Goal: Task Accomplishment & Management: Use online tool/utility

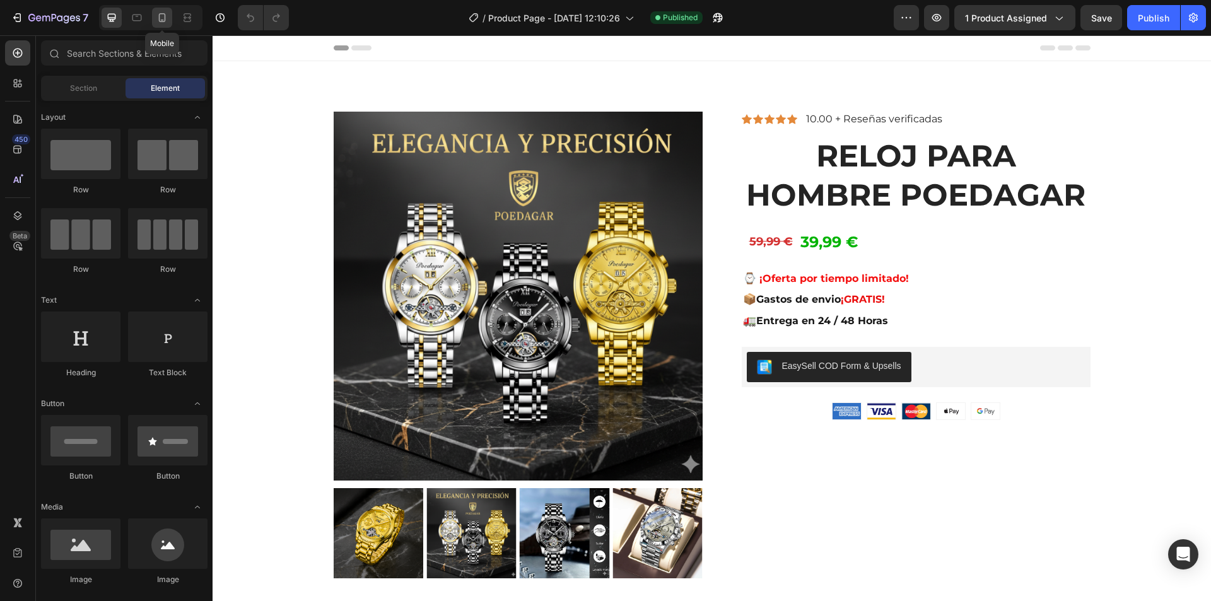
click at [162, 17] on icon at bounding box center [162, 17] width 13 height 13
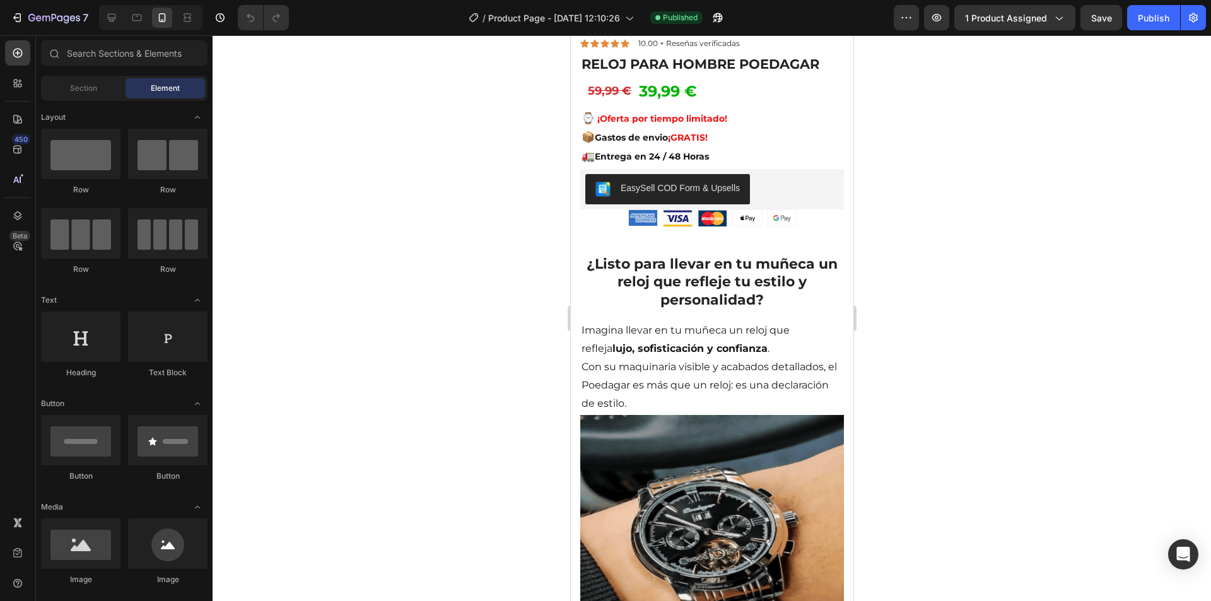
scroll to position [315, 0]
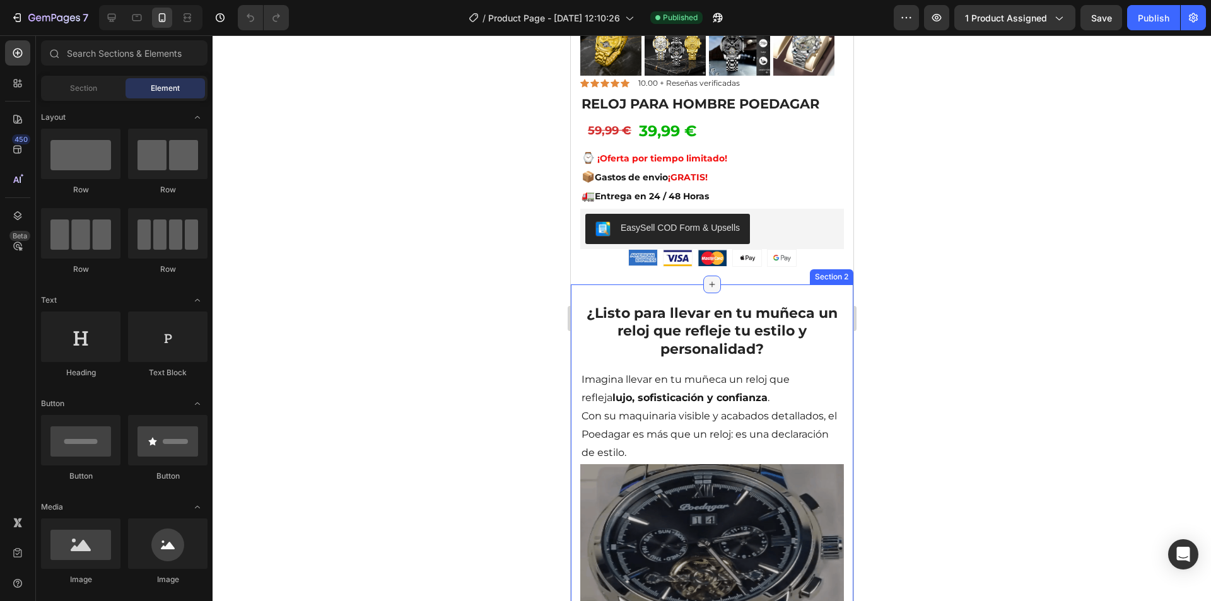
click at [711, 282] on div at bounding box center [712, 285] width 18 height 18
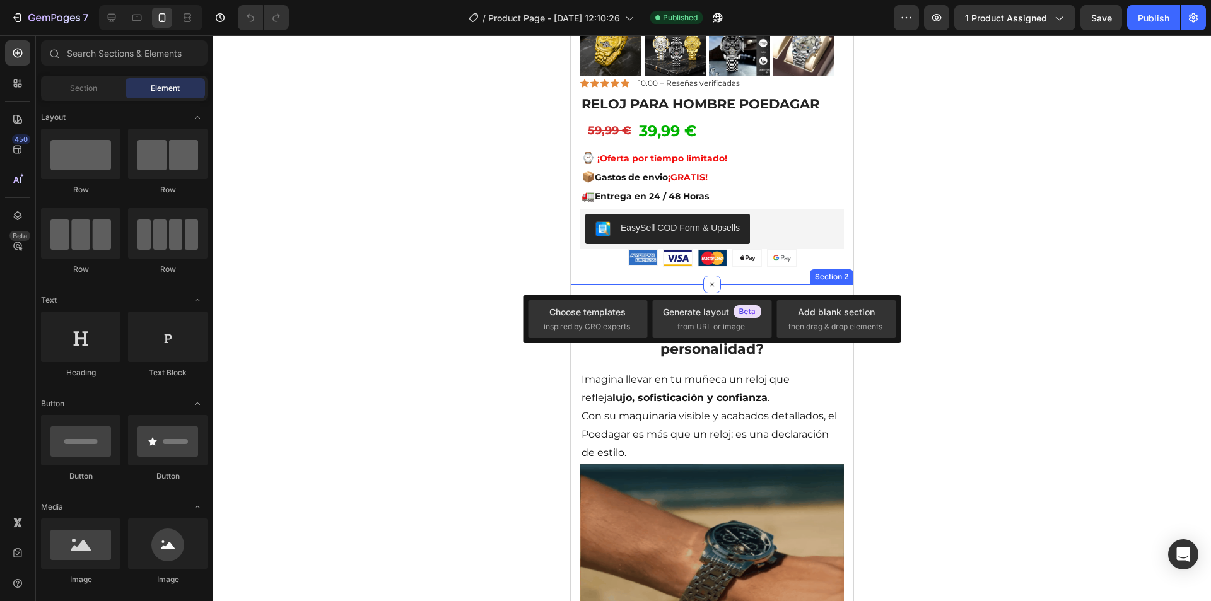
click at [797, 285] on div "¿Listo para llevar en tu muñeca un reloj que refleje tu estilo y personalidad? …" at bounding box center [711, 474] width 283 height 378
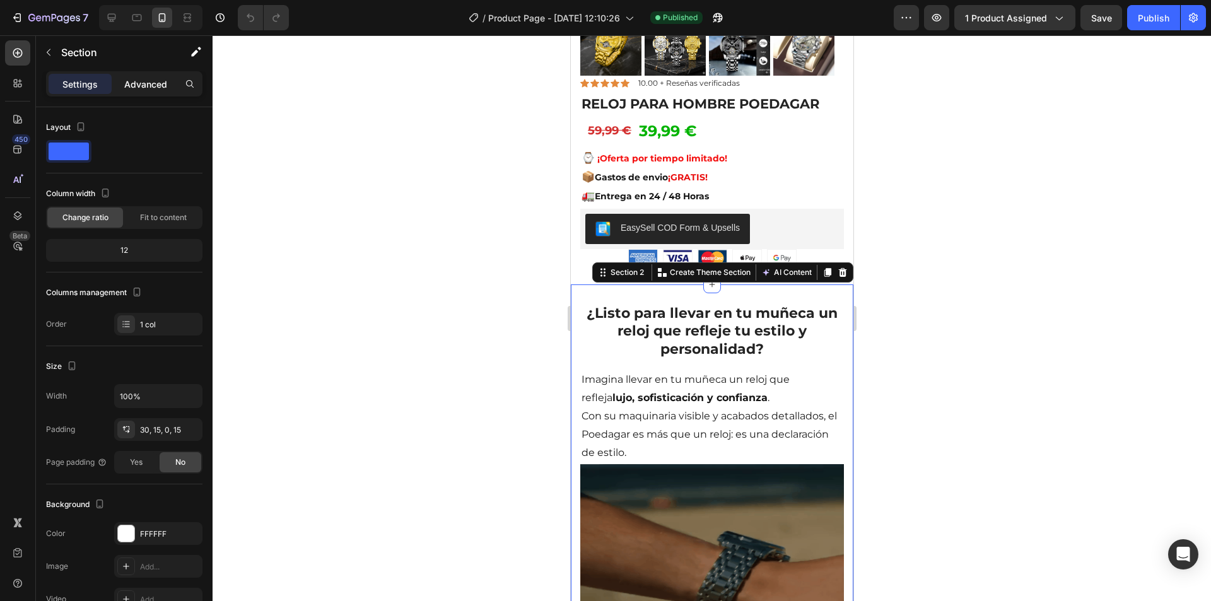
click at [146, 84] on p "Advanced" at bounding box center [145, 84] width 43 height 13
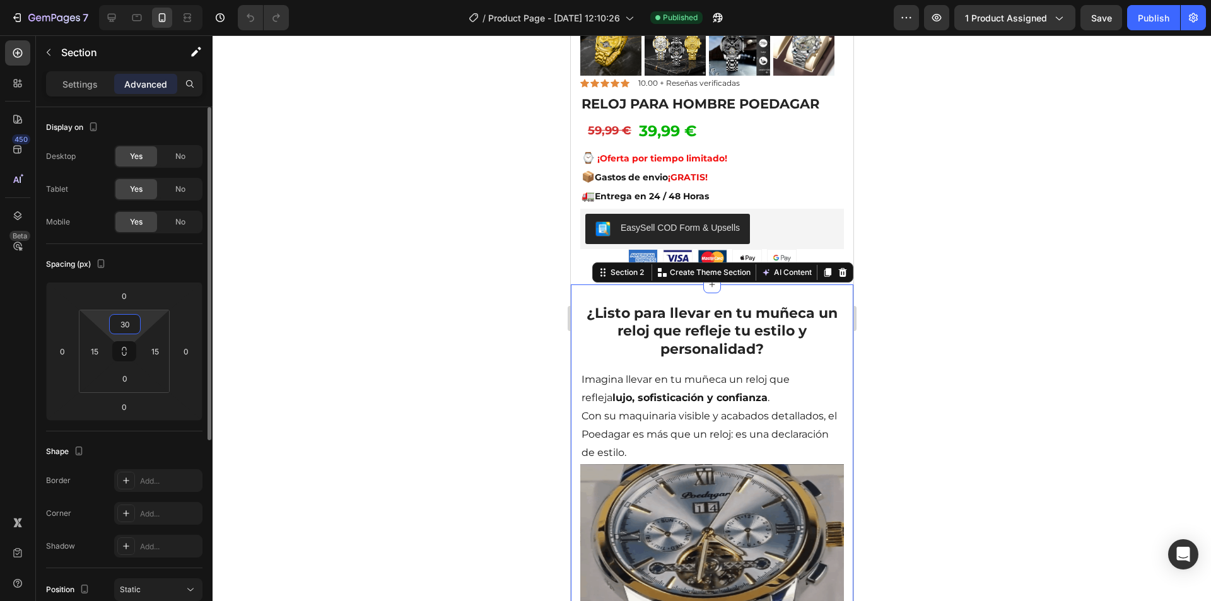
click at [124, 322] on input "30" at bounding box center [124, 324] width 25 height 19
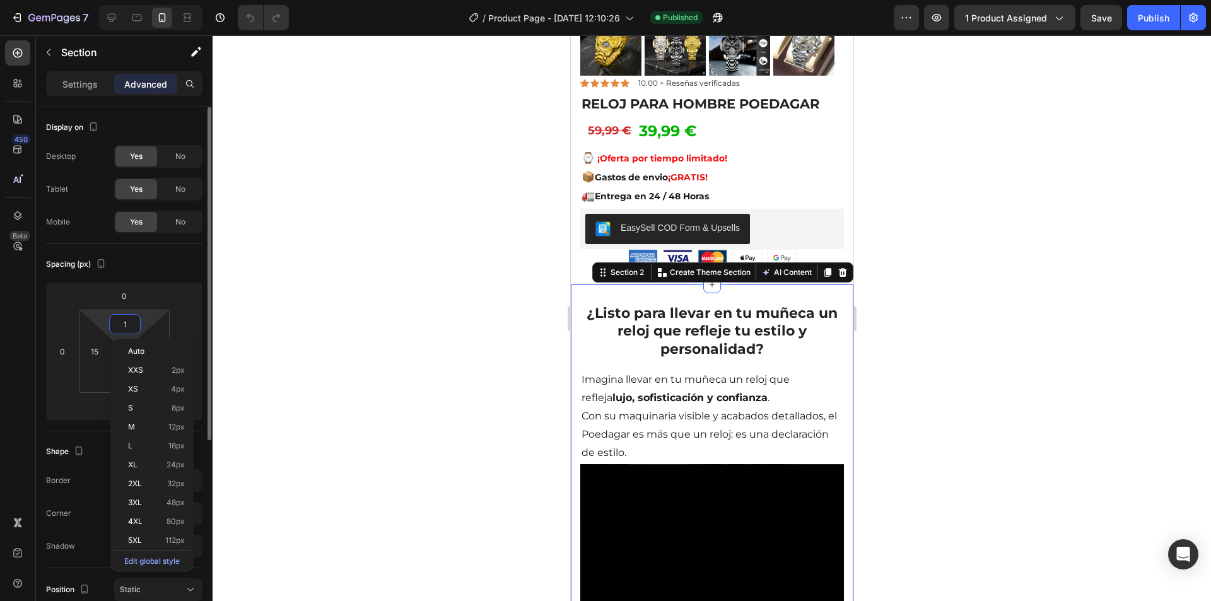
type input "10"
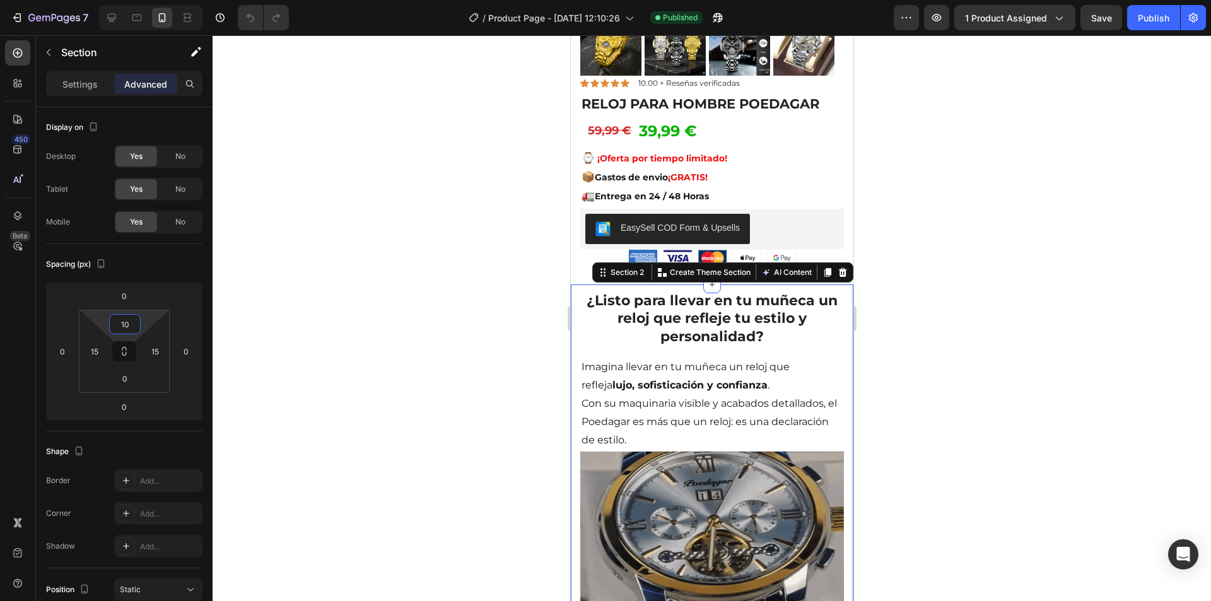
click at [356, 276] on div at bounding box center [712, 318] width 999 height 566
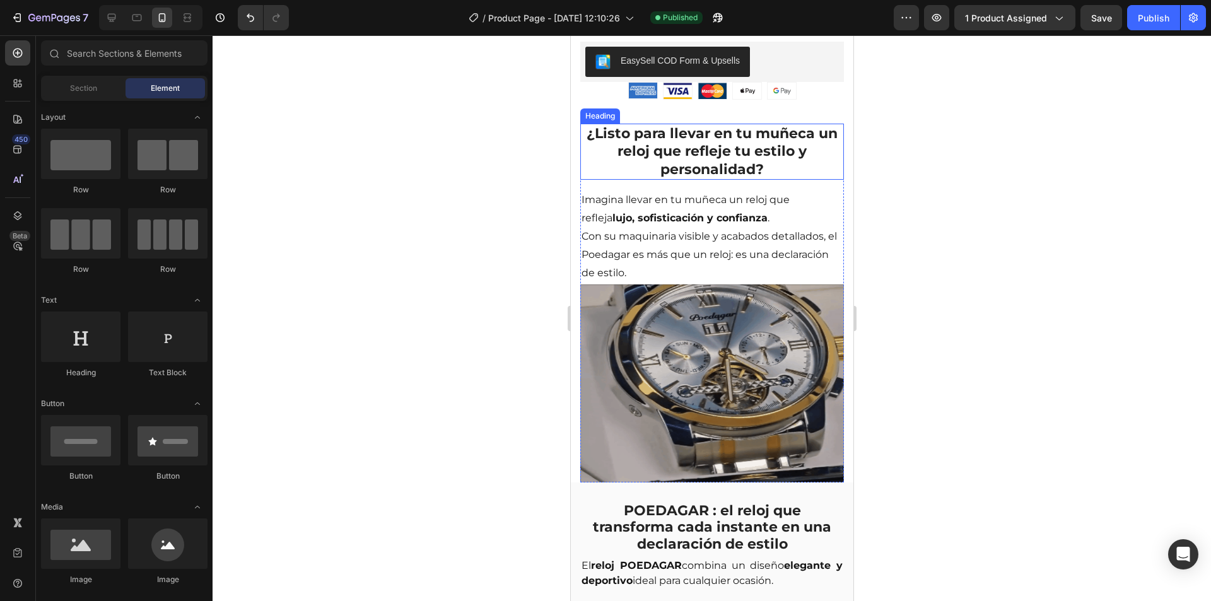
scroll to position [505, 0]
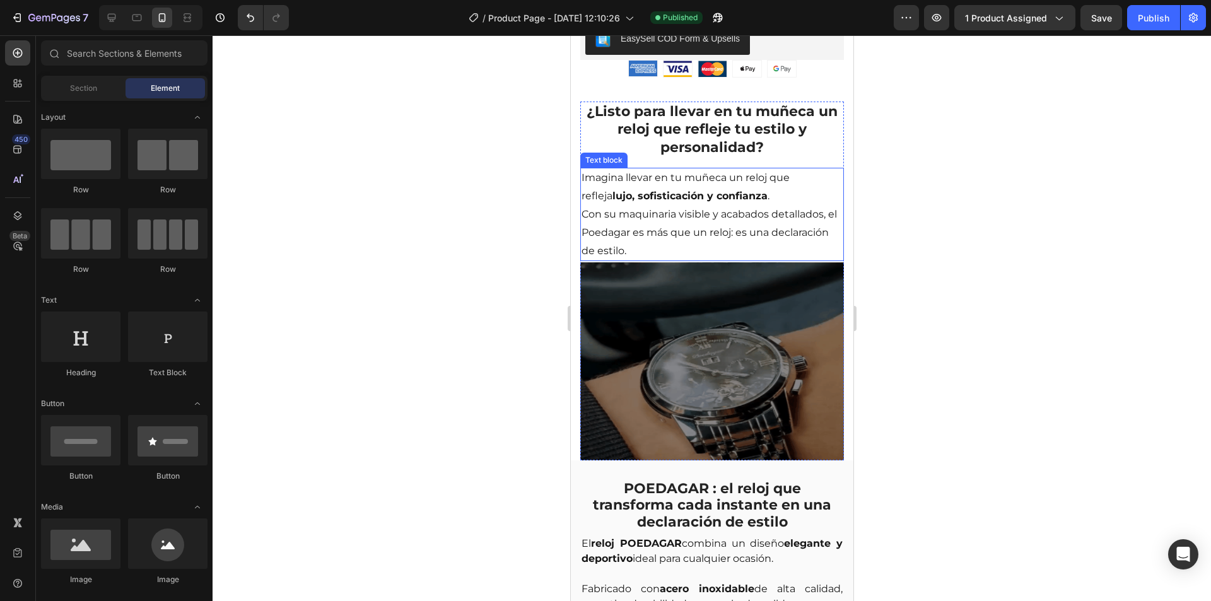
click at [668, 192] on strong "lujo, sofisticación y confianza" at bounding box center [689, 196] width 155 height 12
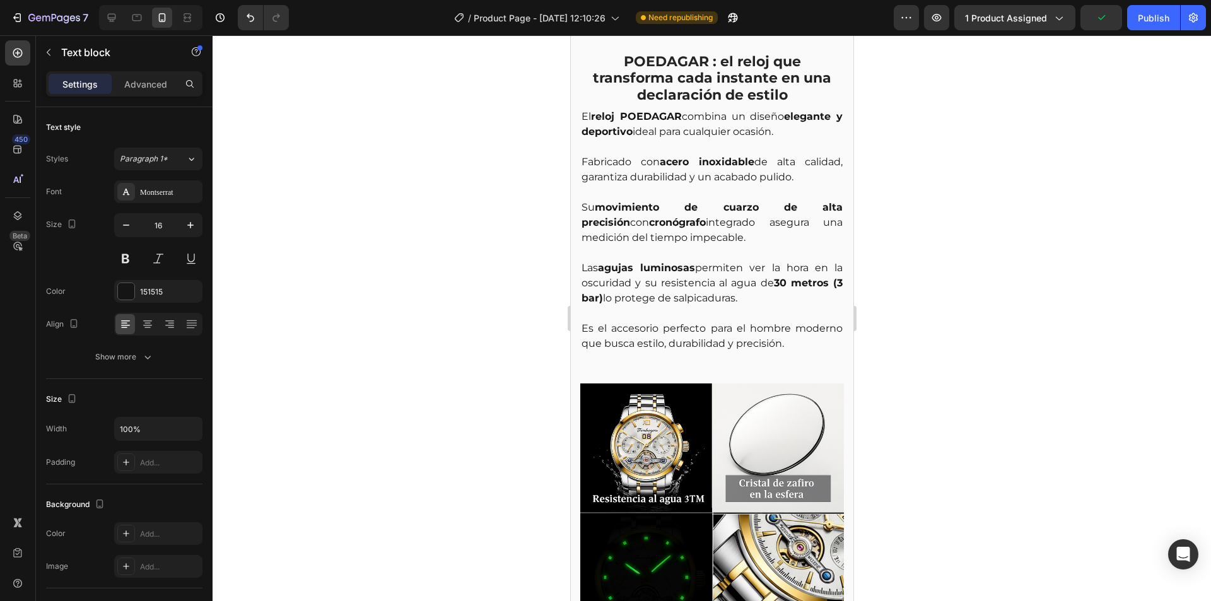
scroll to position [946, 0]
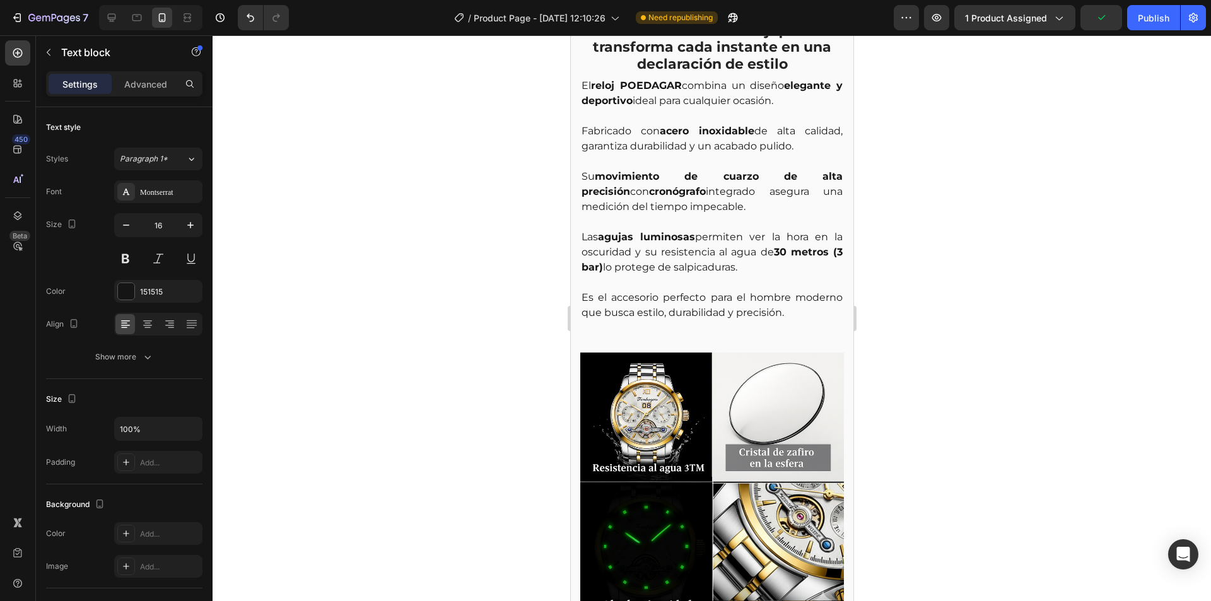
click at [974, 192] on div at bounding box center [712, 318] width 999 height 566
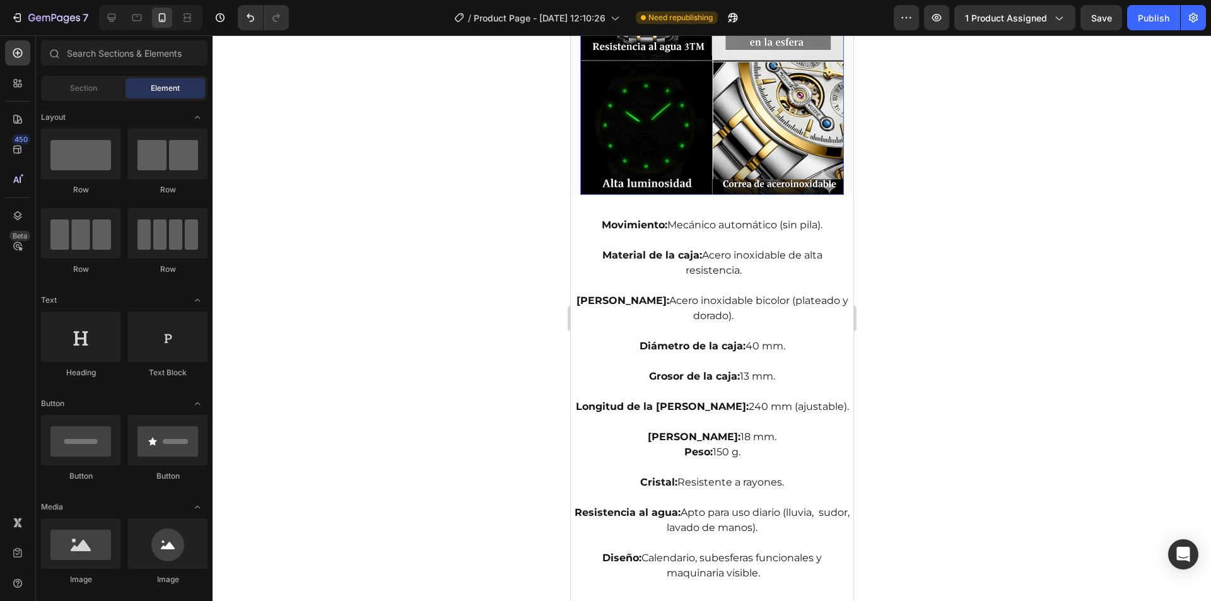
scroll to position [1388, 0]
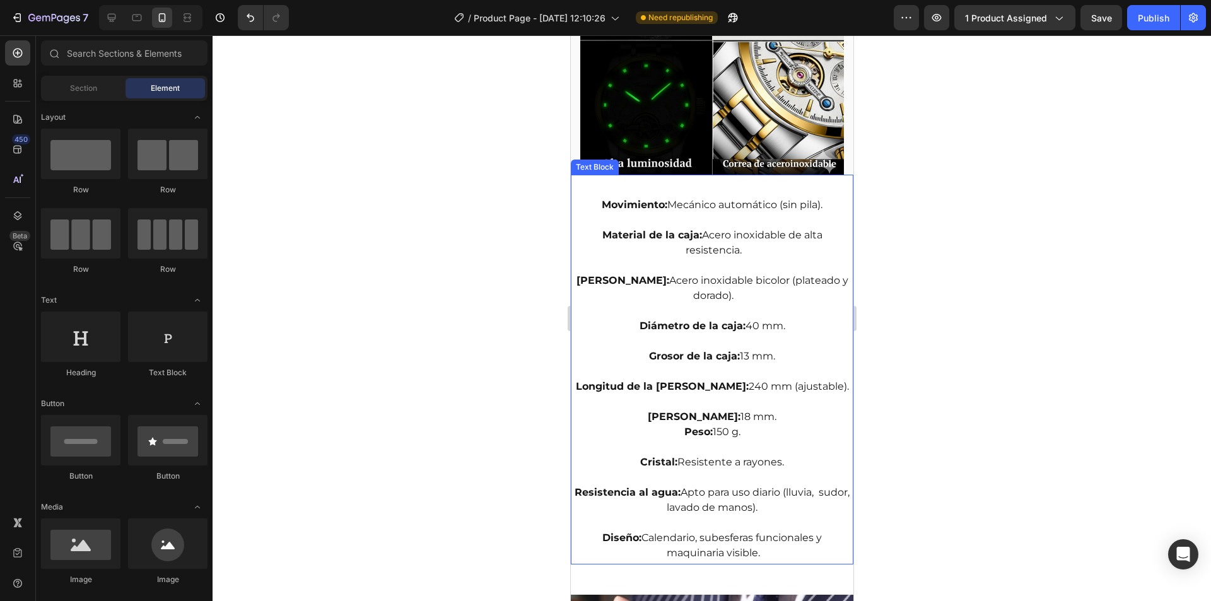
click at [683, 440] on p at bounding box center [712, 447] width 280 height 15
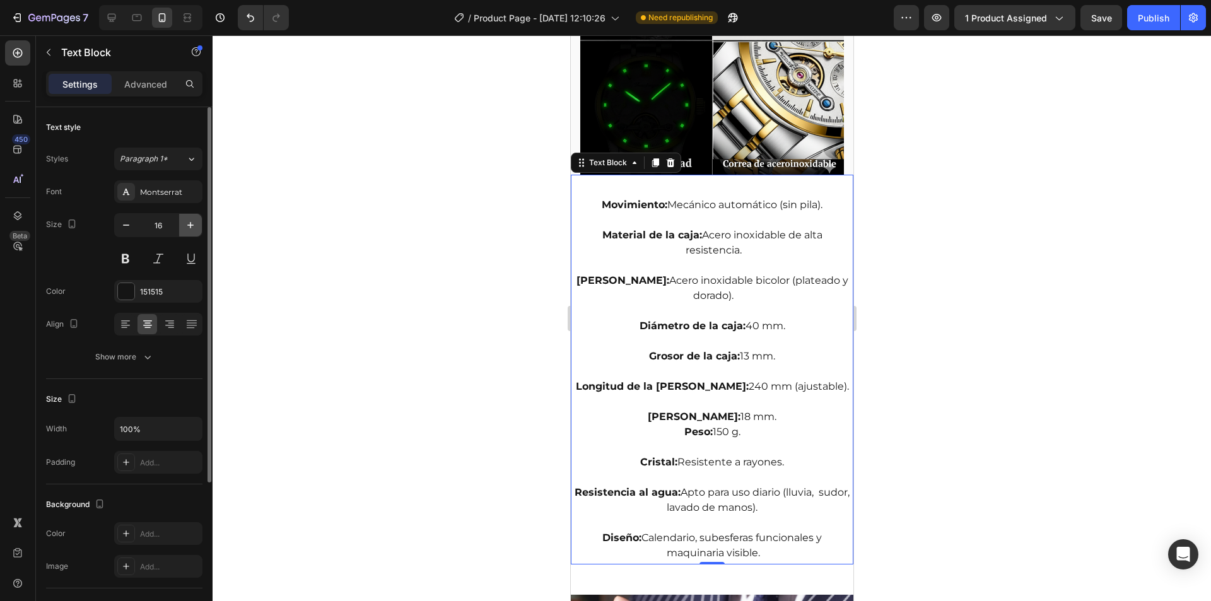
click at [189, 222] on icon "button" at bounding box center [190, 225] width 13 height 13
type input "17"
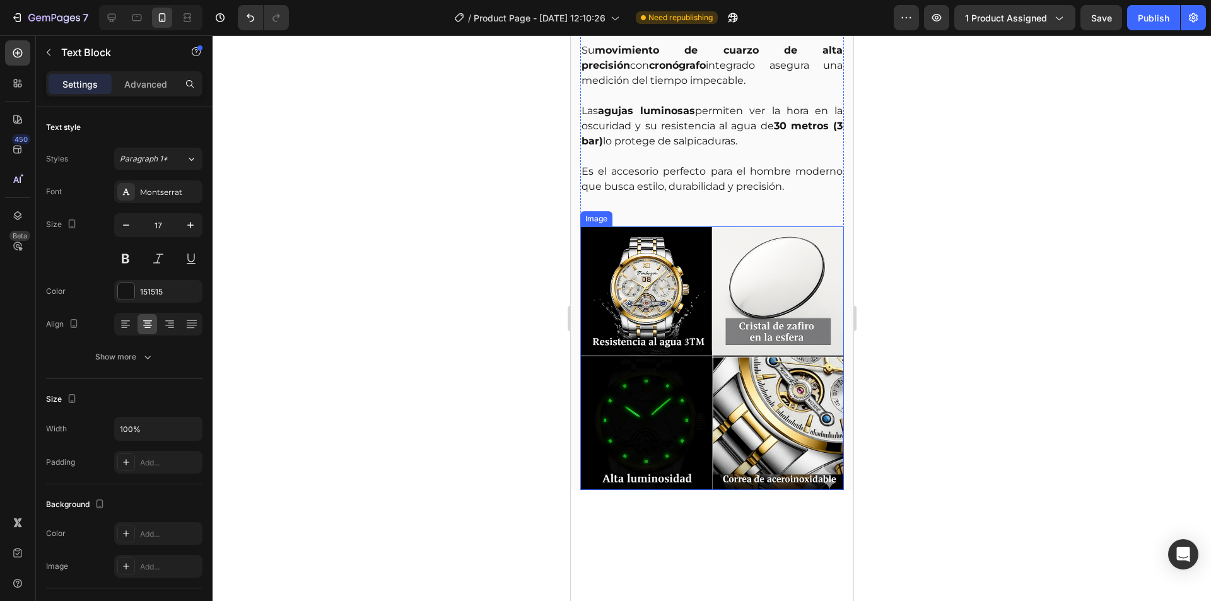
scroll to position [883, 0]
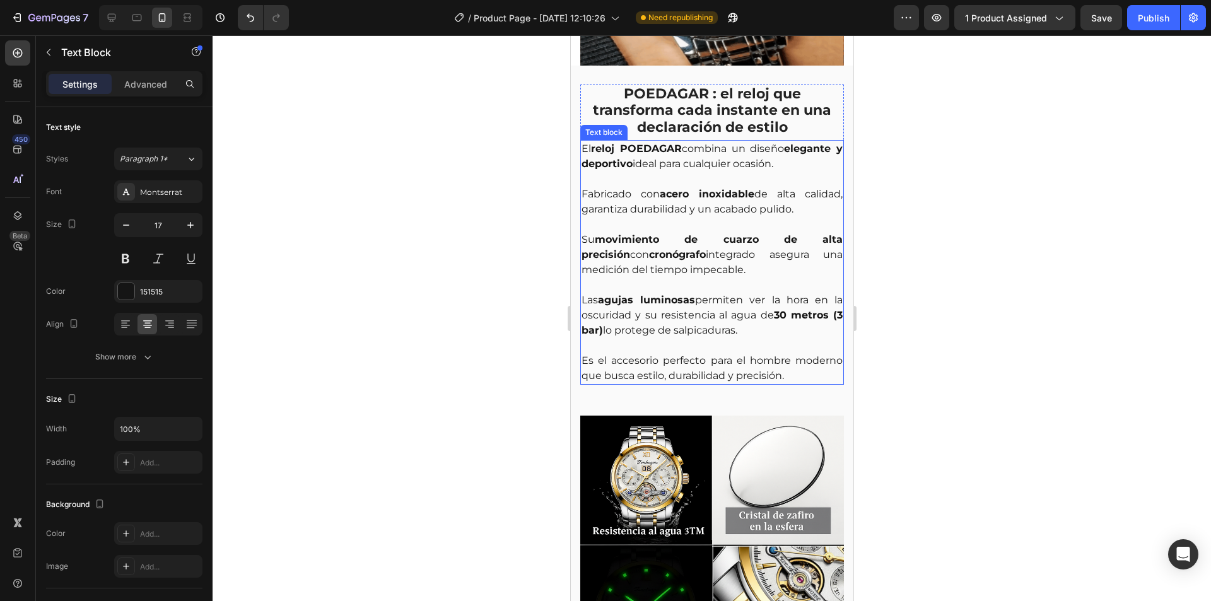
click at [749, 257] on p "Su movimiento de cuarzo de alta precisión con cronógrafo integrado asegura una …" at bounding box center [711, 254] width 261 height 45
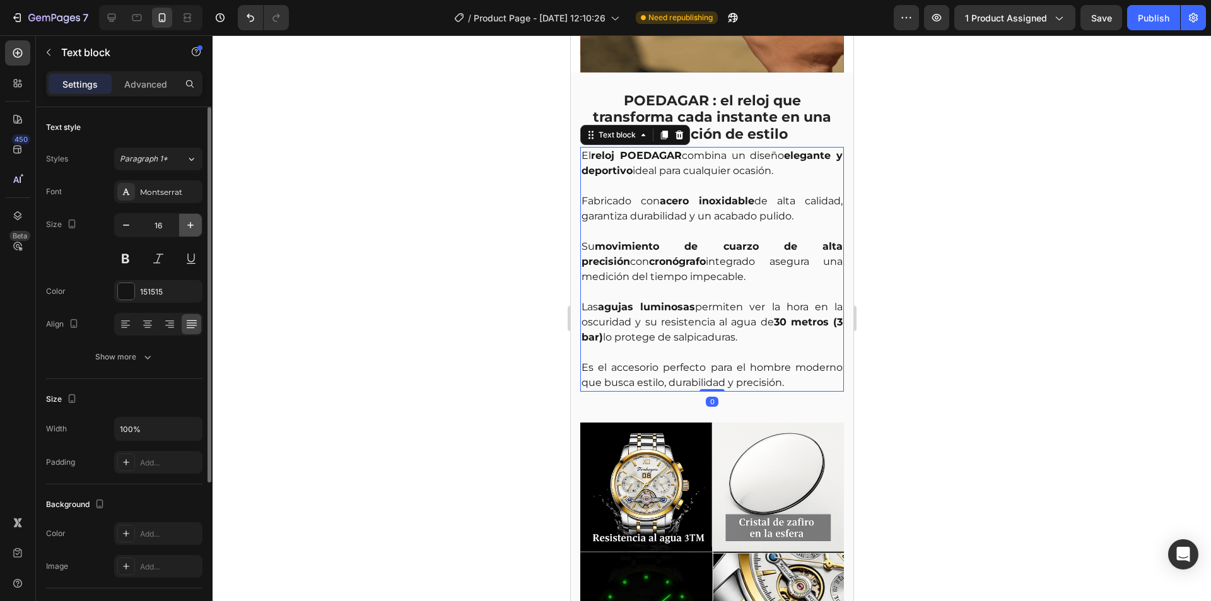
click at [189, 228] on icon "button" at bounding box center [190, 225] width 13 height 13
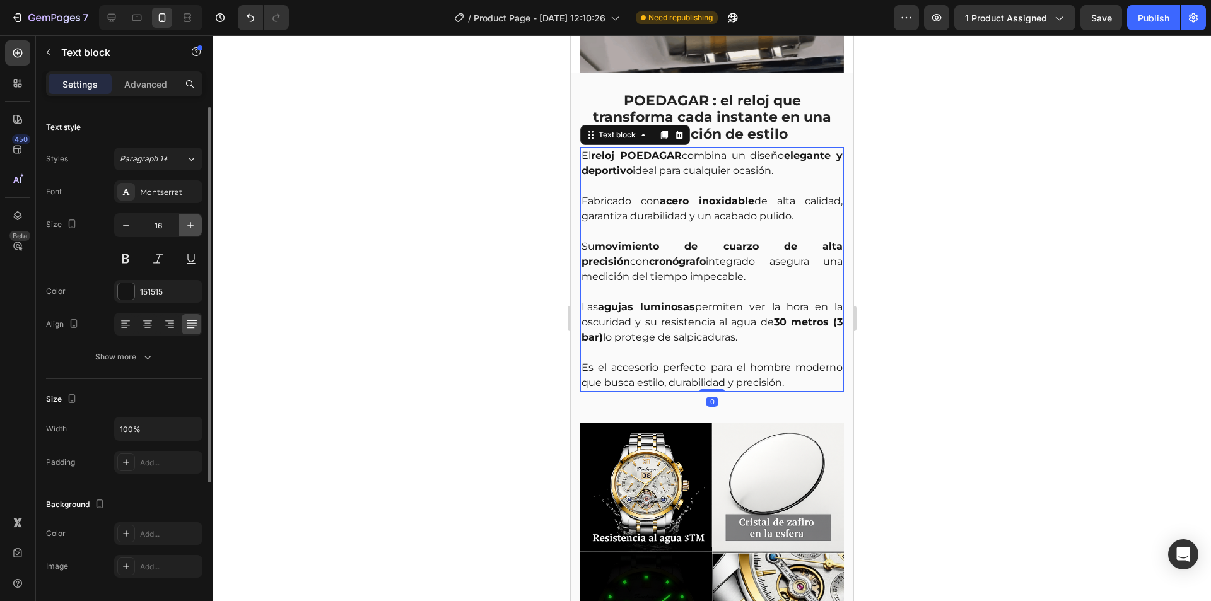
type input "17"
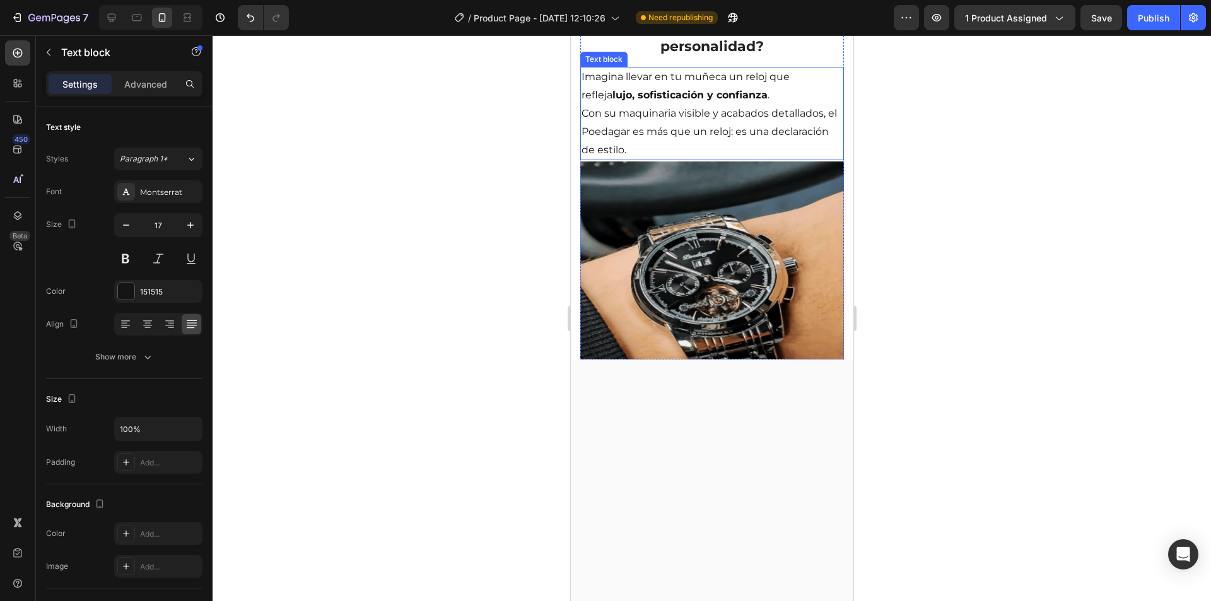
scroll to position [315, 0]
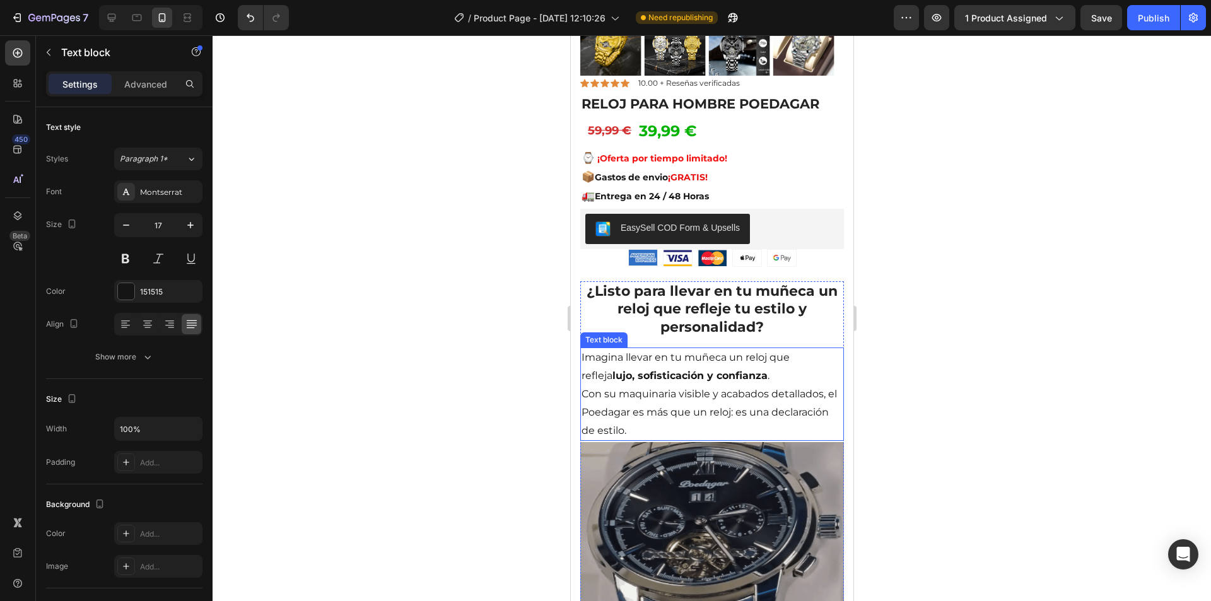
click at [681, 372] on strong "lujo, sofisticación y confianza" at bounding box center [689, 376] width 155 height 12
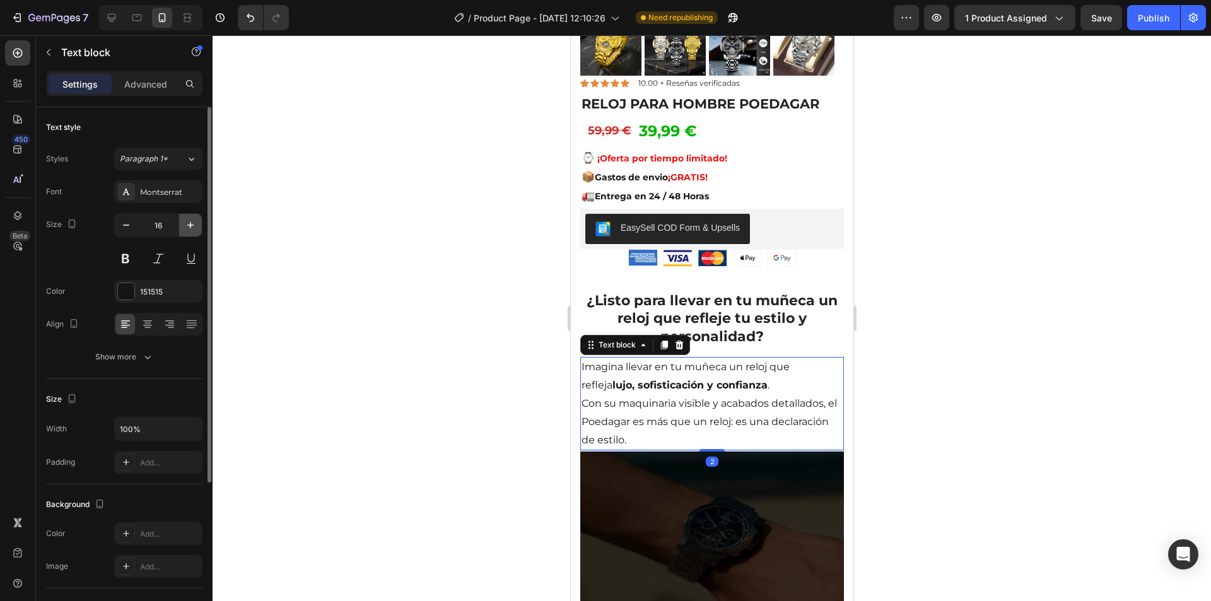
click at [184, 218] on button "button" at bounding box center [190, 225] width 23 height 23
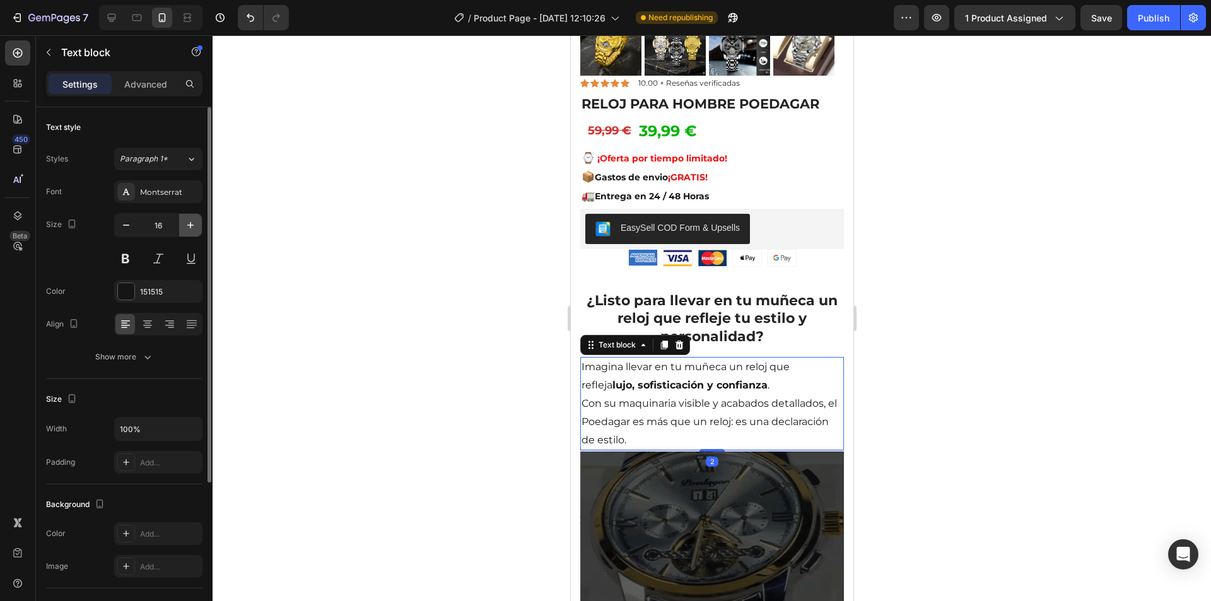
type input "17"
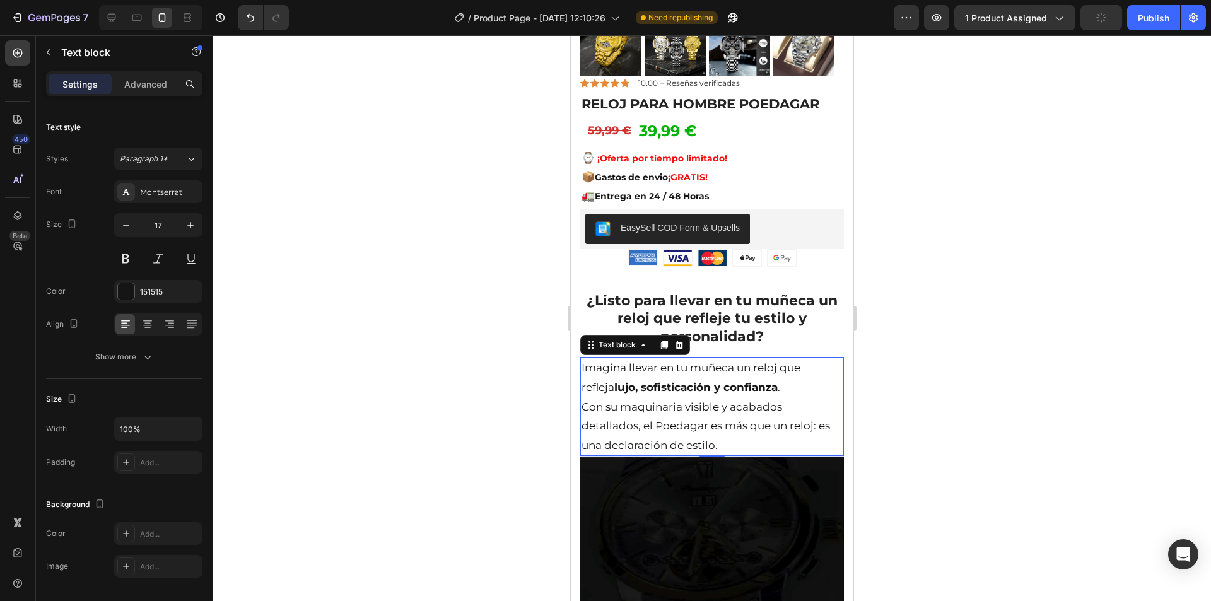
click at [483, 299] on div at bounding box center [712, 318] width 999 height 566
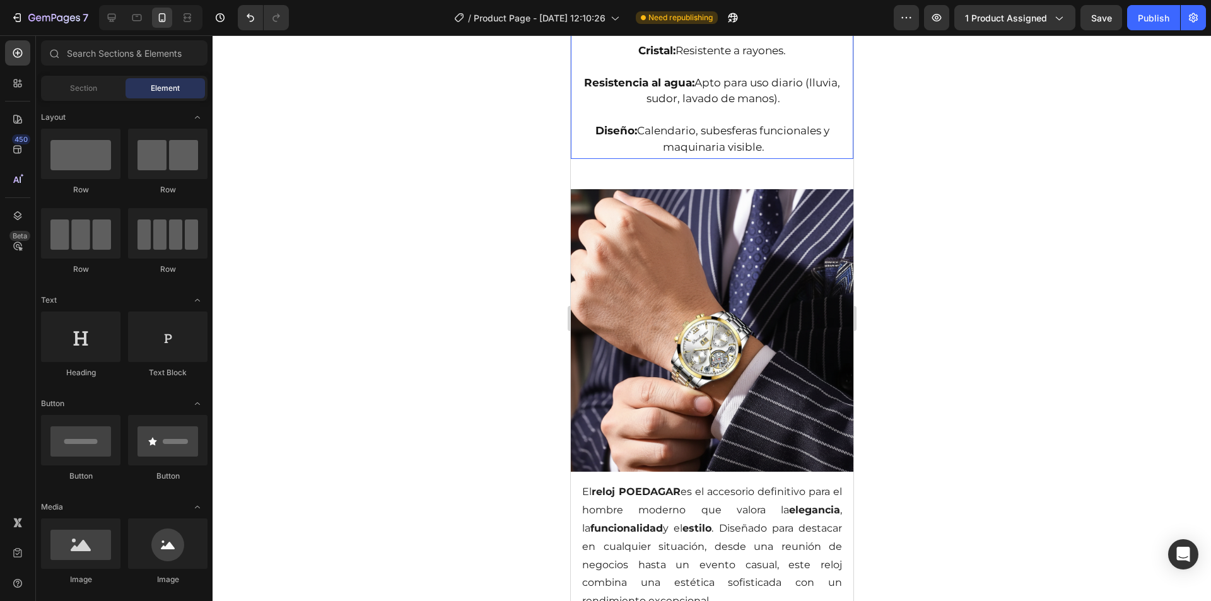
scroll to position [2019, 0]
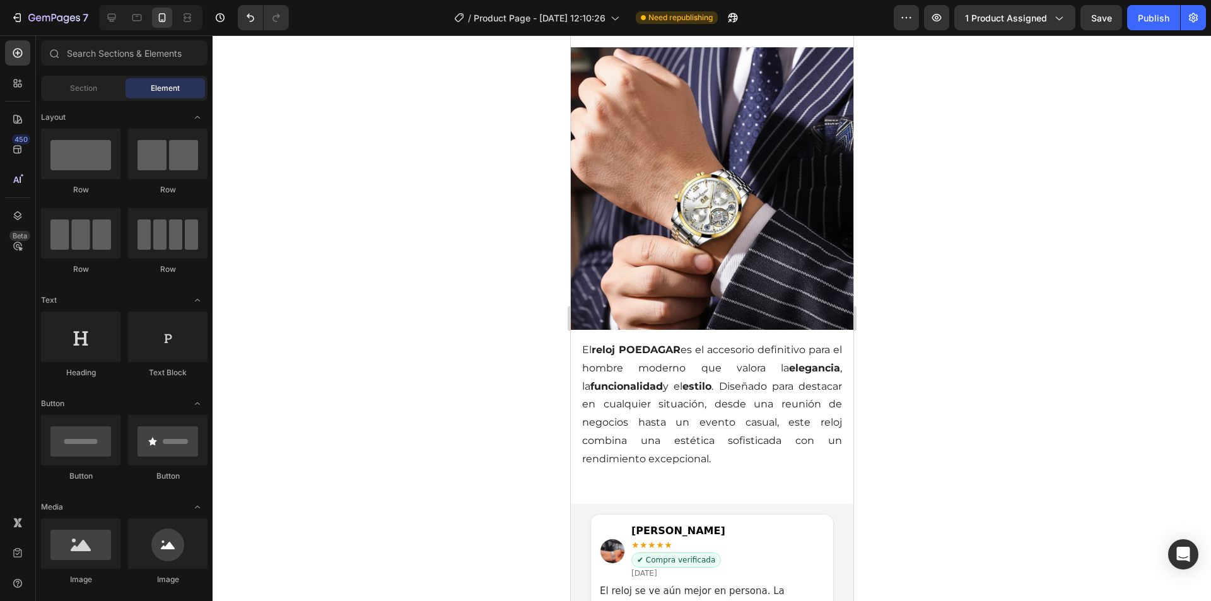
click at [369, 222] on div at bounding box center [712, 318] width 999 height 566
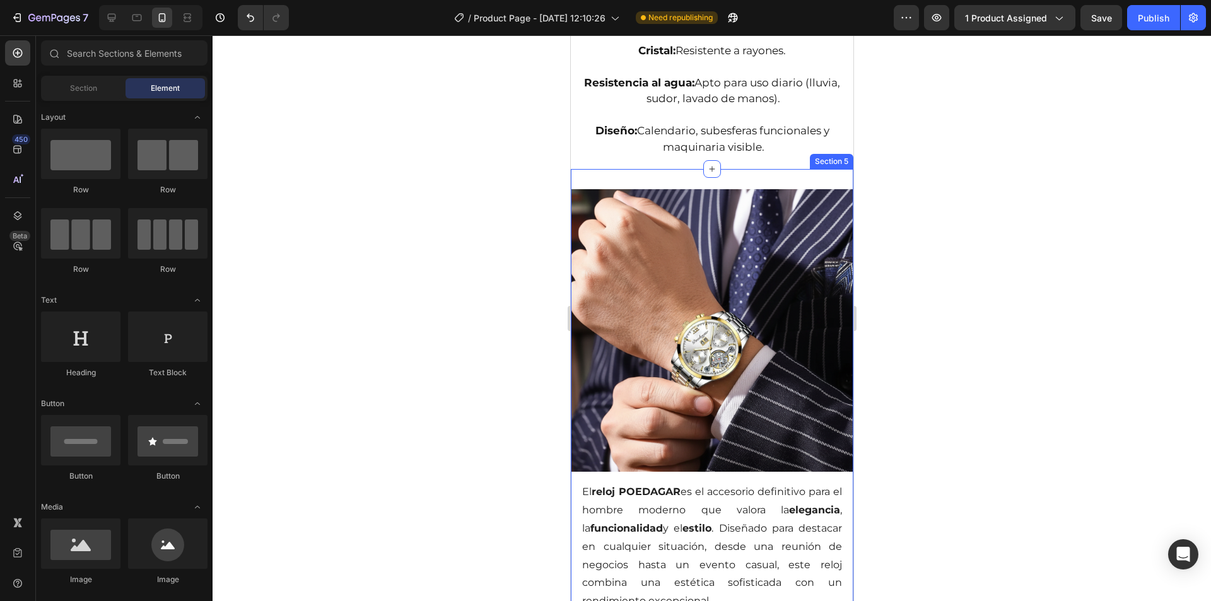
click at [730, 169] on div "Image El reloj POEDAGAR es el accesorio definitivo para el hombre moderno que v…" at bounding box center [711, 408] width 283 height 478
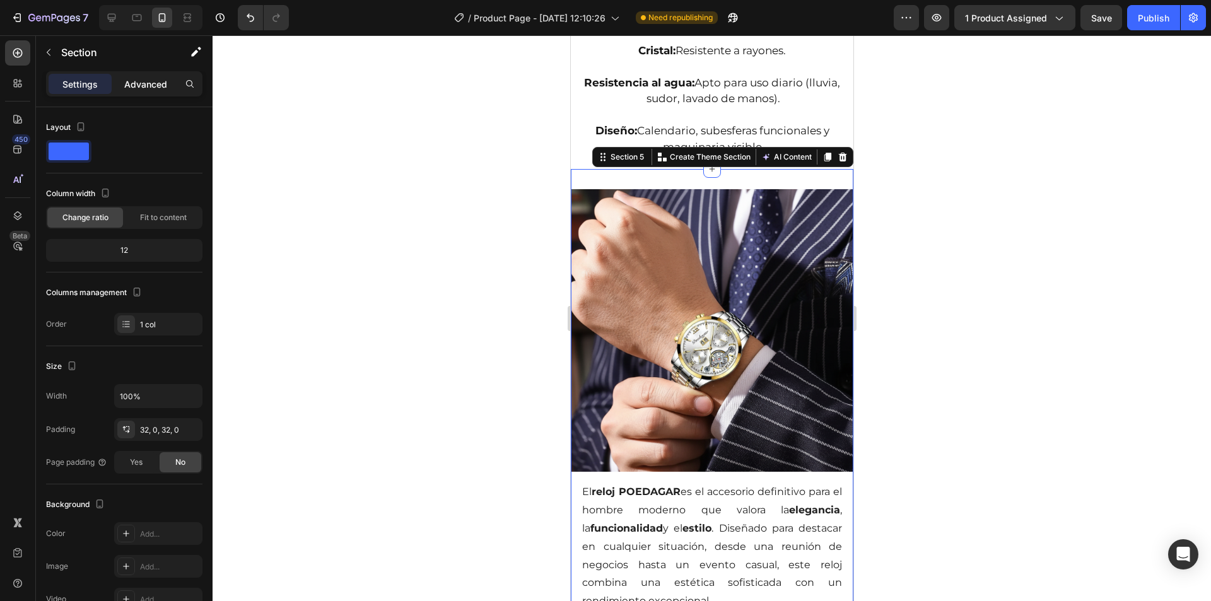
click at [136, 86] on p "Advanced" at bounding box center [145, 84] width 43 height 13
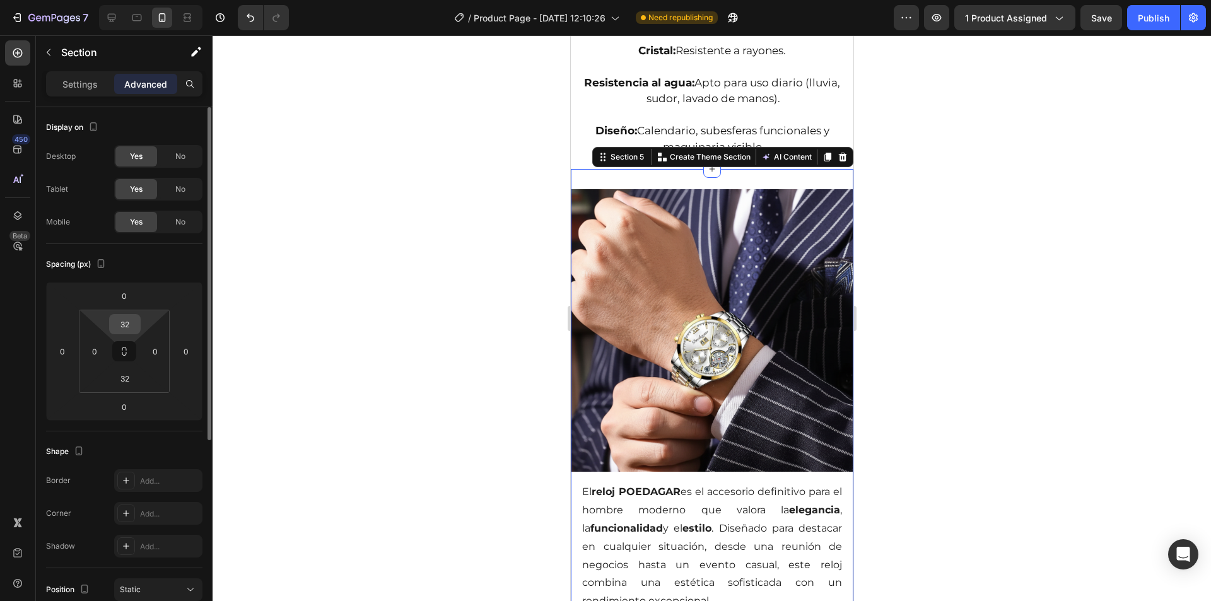
click at [124, 324] on input "32" at bounding box center [124, 324] width 25 height 19
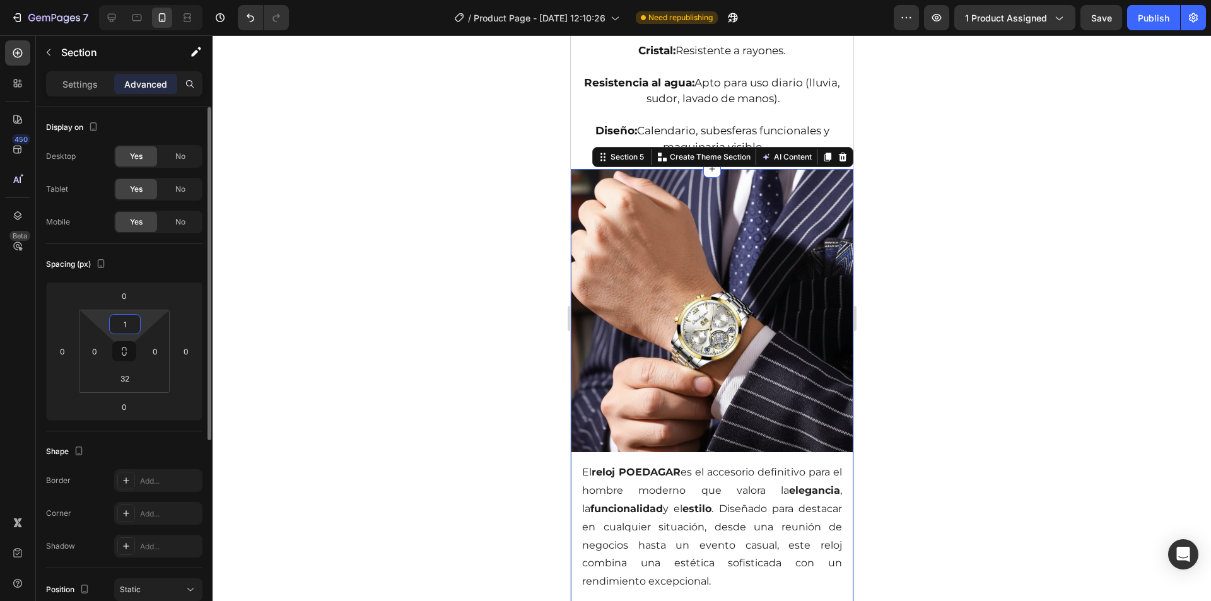
type input "10"
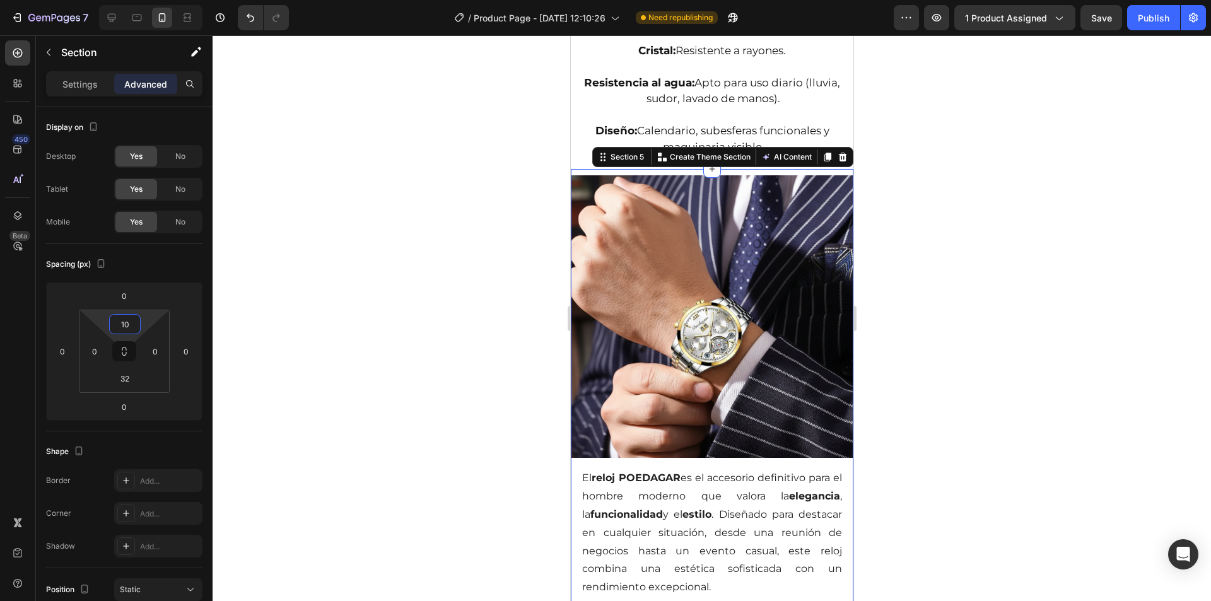
click at [396, 291] on div at bounding box center [712, 318] width 999 height 566
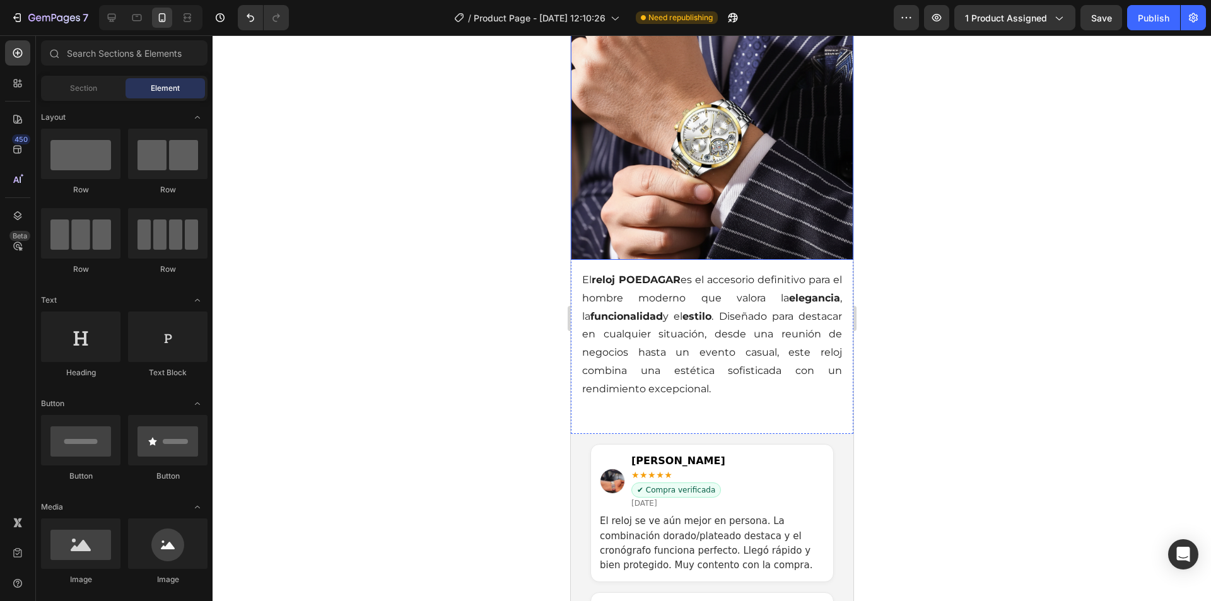
scroll to position [2145, 0]
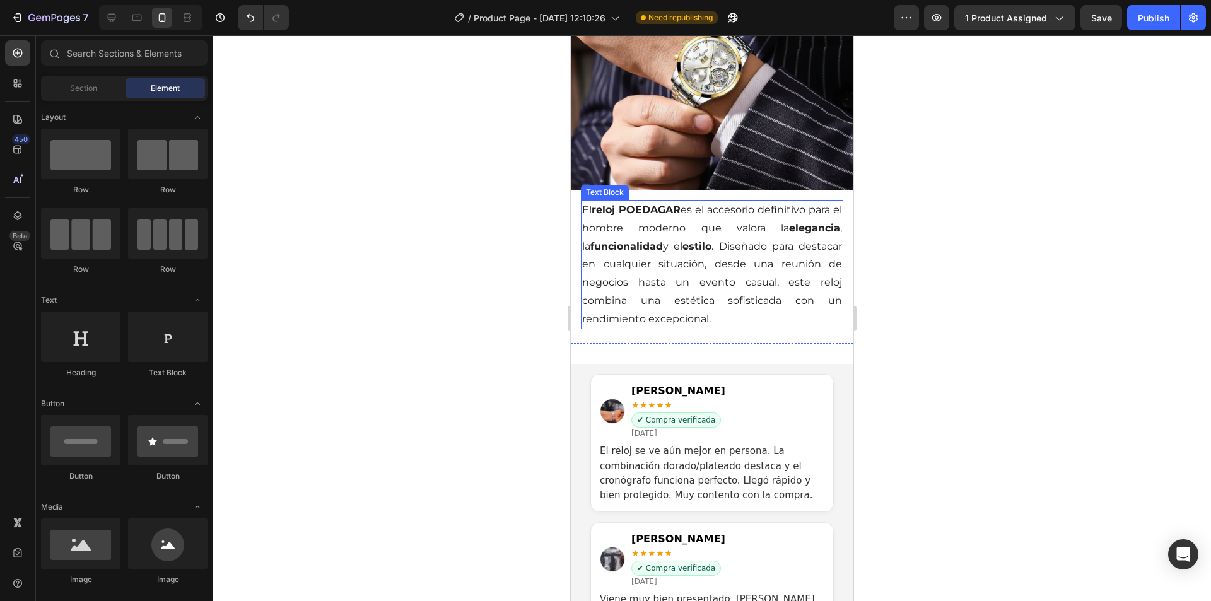
click at [694, 241] on strong "estilo" at bounding box center [696, 246] width 29 height 12
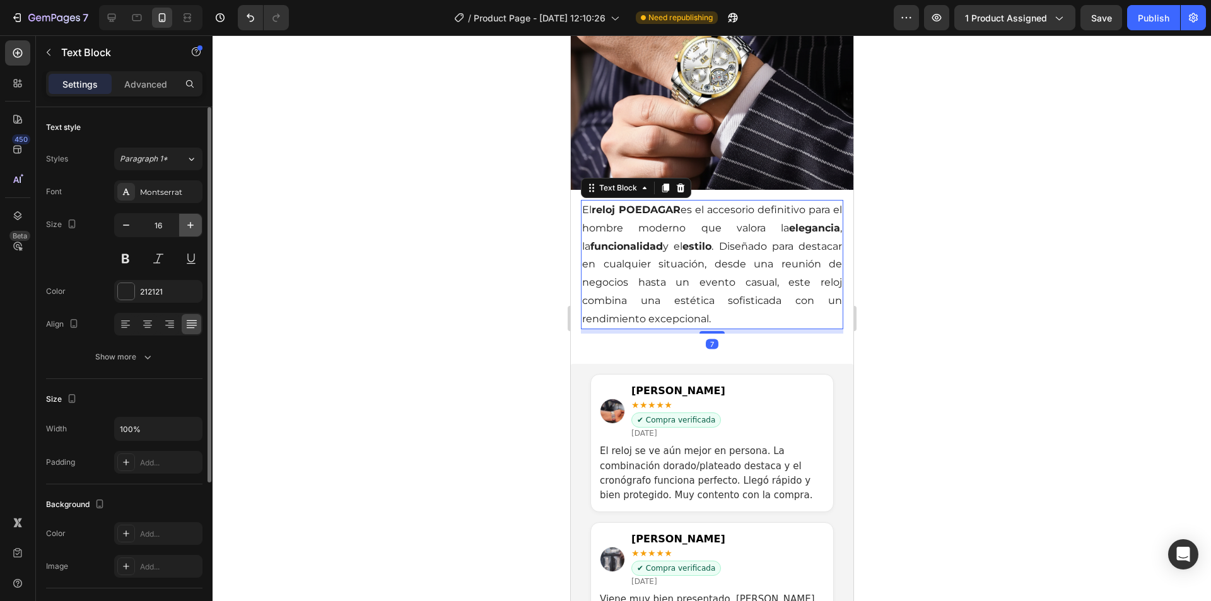
click at [189, 225] on icon "button" at bounding box center [190, 225] width 6 height 6
type input "17"
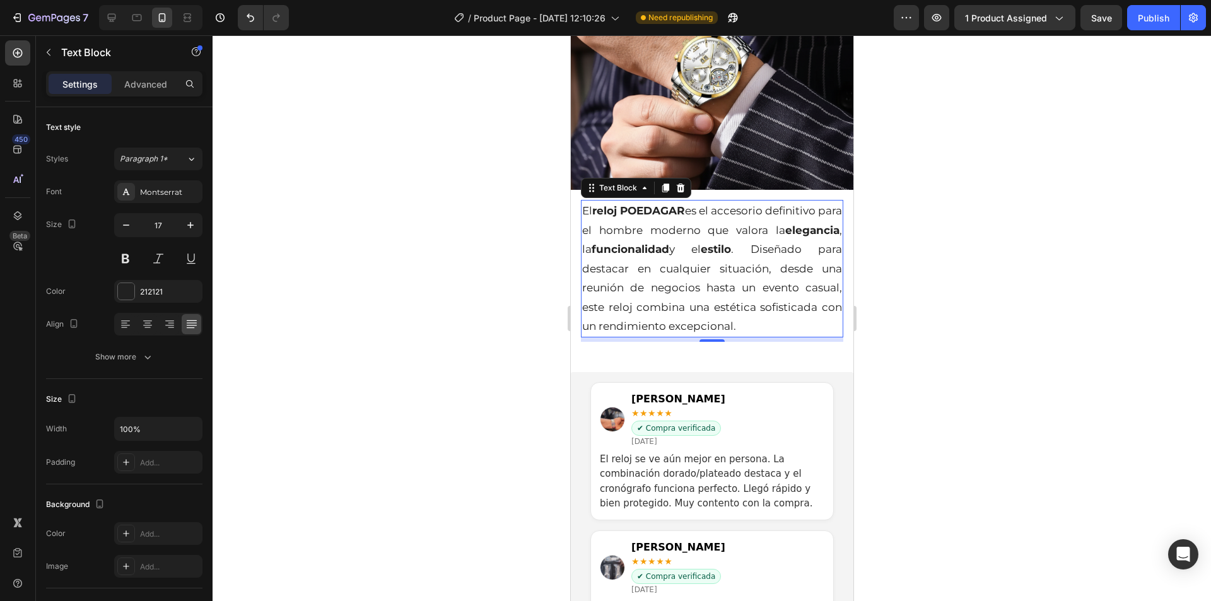
click at [428, 216] on div at bounding box center [712, 318] width 999 height 566
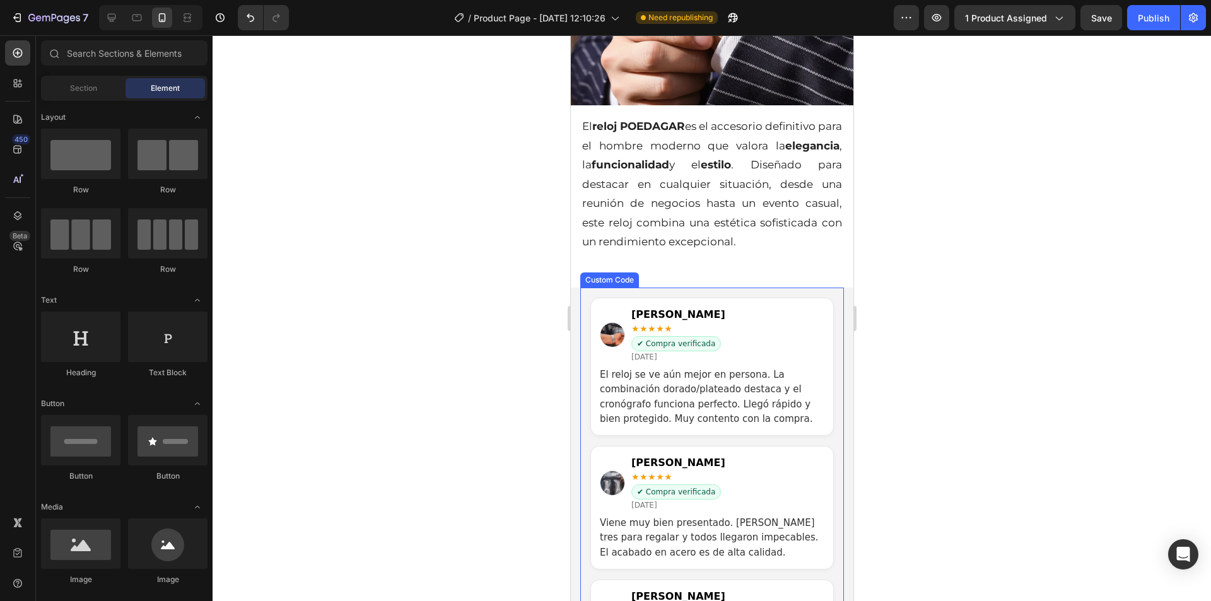
scroll to position [2208, 0]
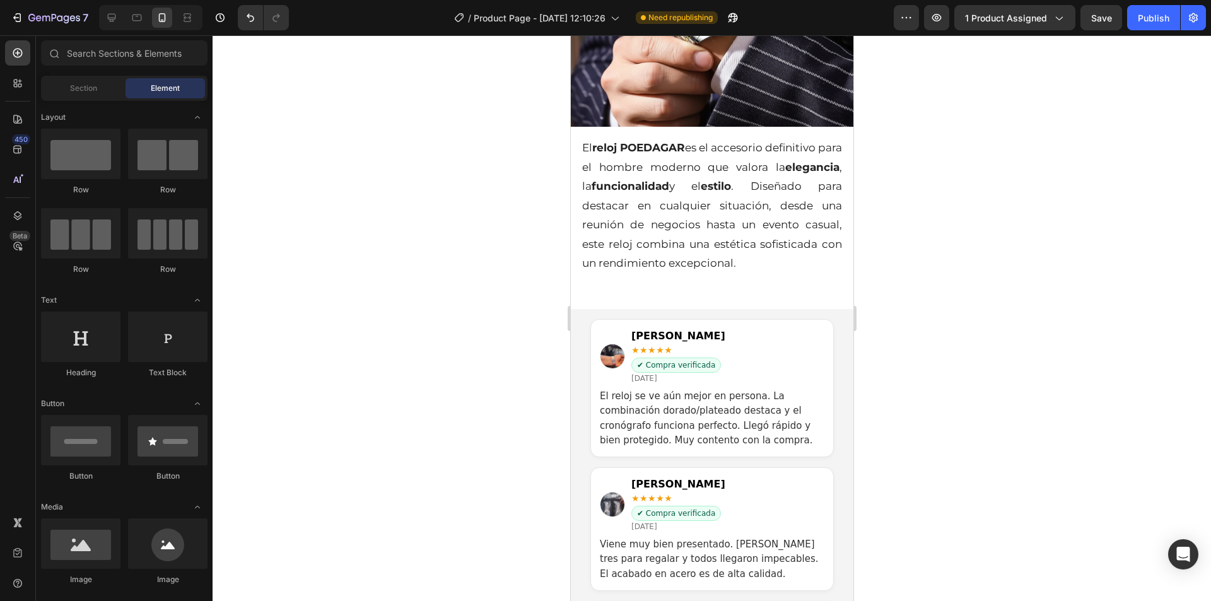
click at [893, 304] on div at bounding box center [712, 318] width 999 height 566
click at [81, 84] on span "Section" at bounding box center [83, 88] width 27 height 11
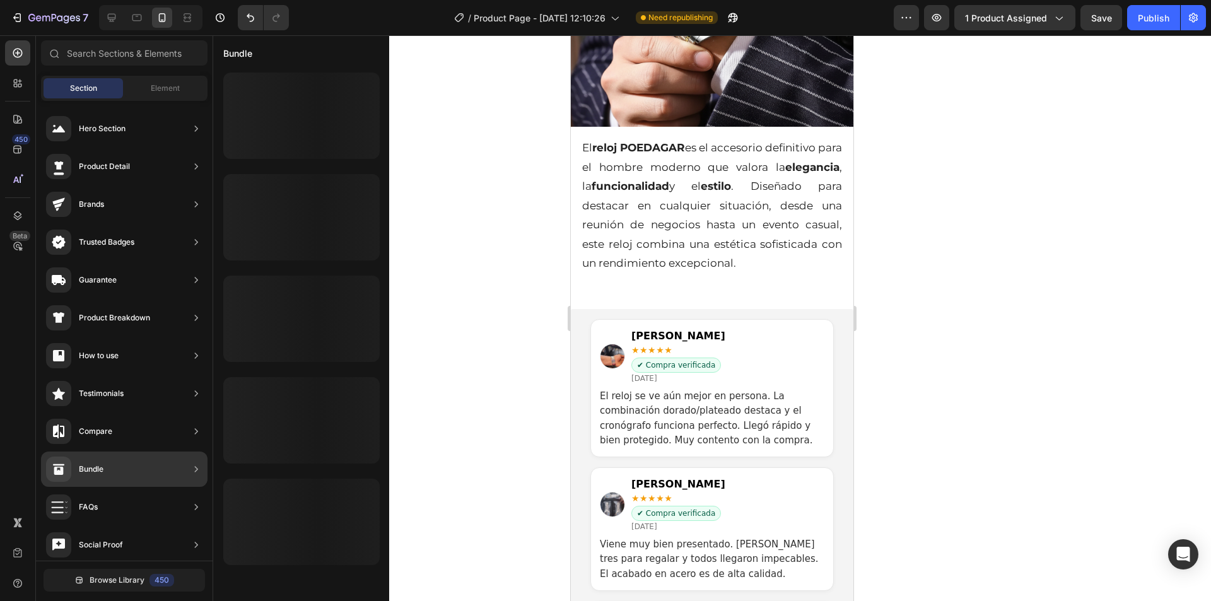
scroll to position [0, 0]
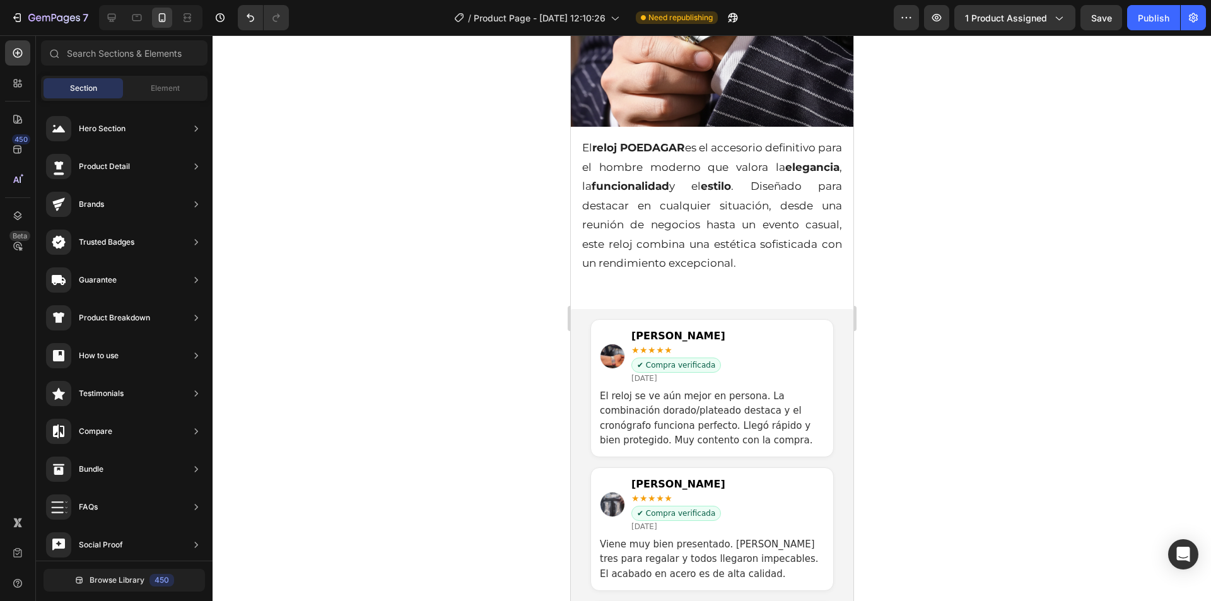
click at [495, 216] on div at bounding box center [712, 318] width 999 height 566
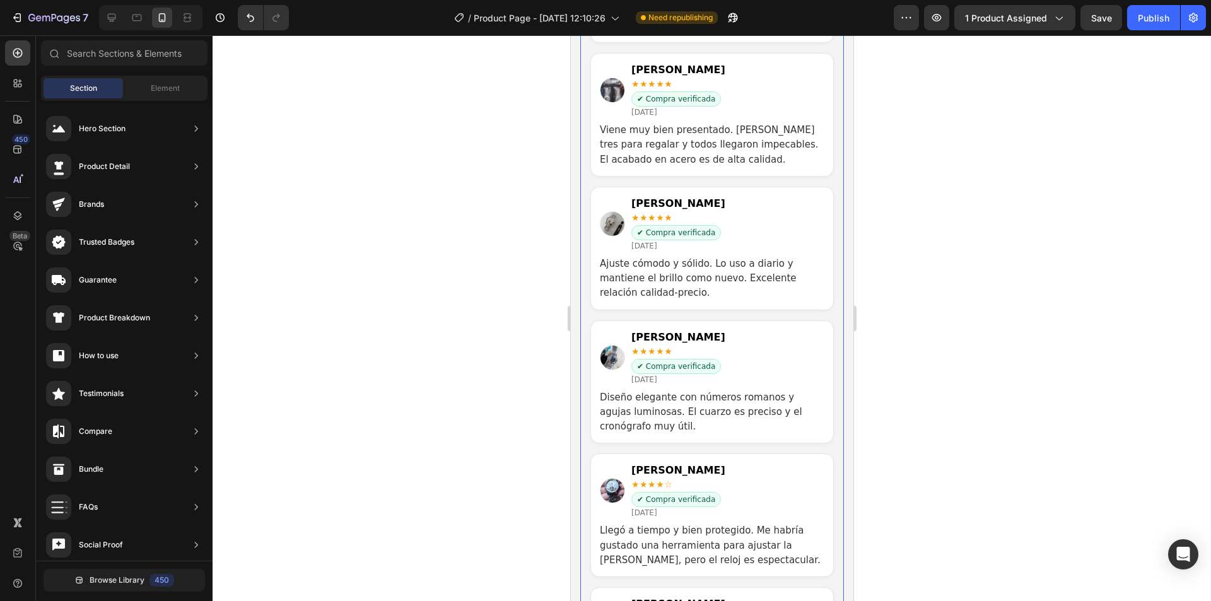
scroll to position [2650, 0]
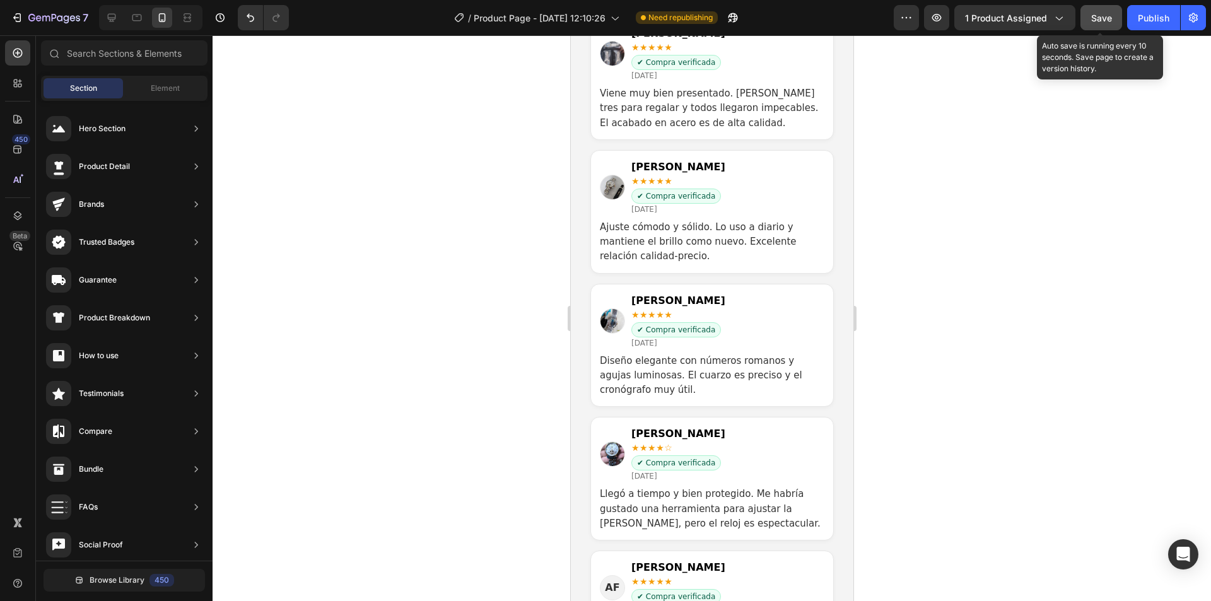
click at [1103, 21] on span "Save" at bounding box center [1101, 18] width 21 height 11
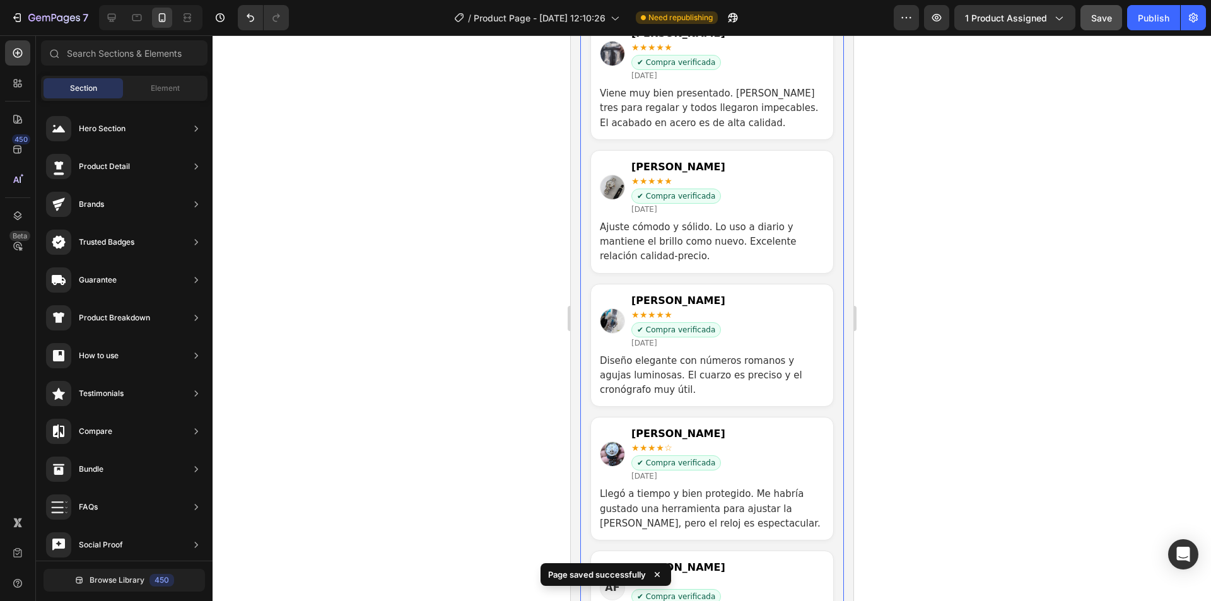
click at [612, 181] on img "Reseñas de clientes" at bounding box center [612, 187] width 24 height 24
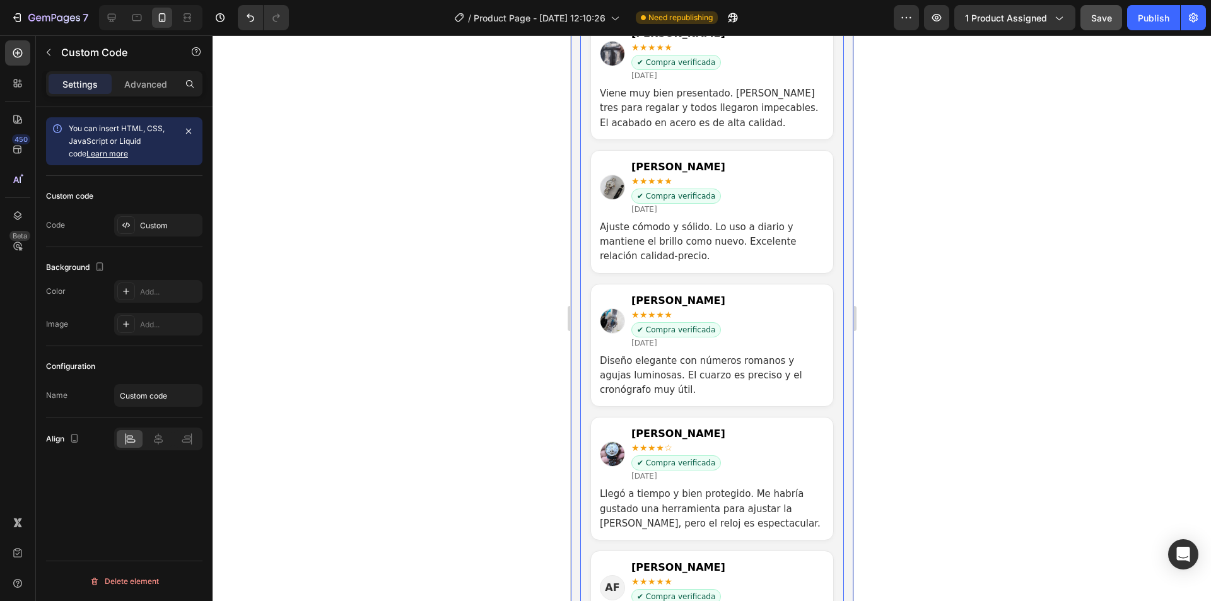
click at [533, 191] on div at bounding box center [712, 318] width 999 height 566
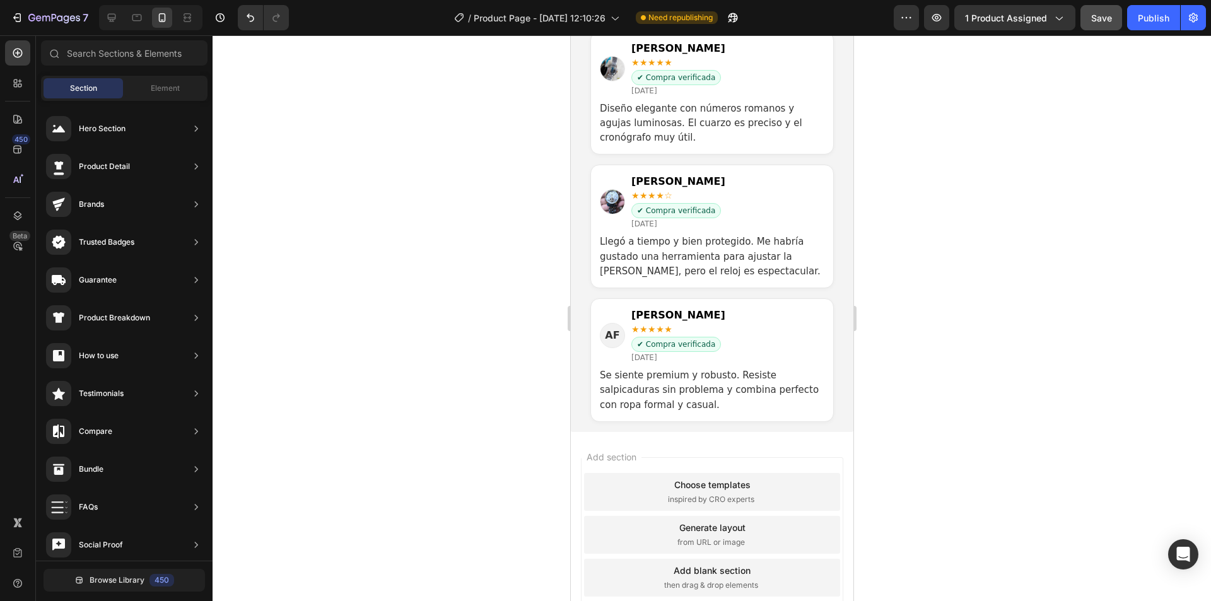
scroll to position [2839, 0]
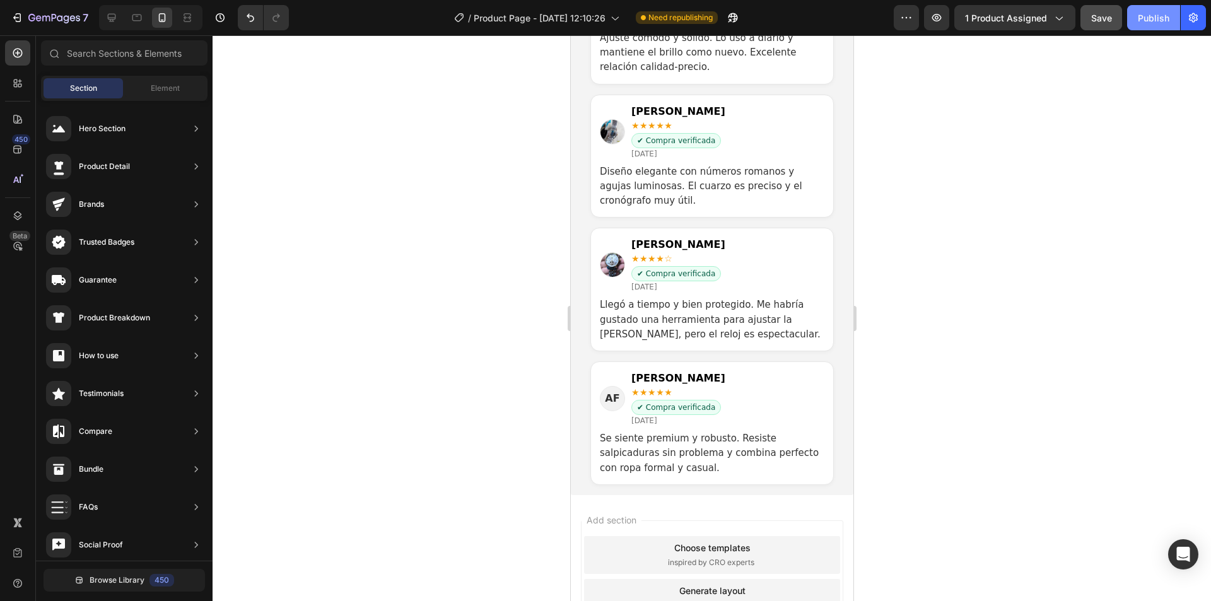
click at [1152, 21] on div "Publish" at bounding box center [1154, 17] width 32 height 13
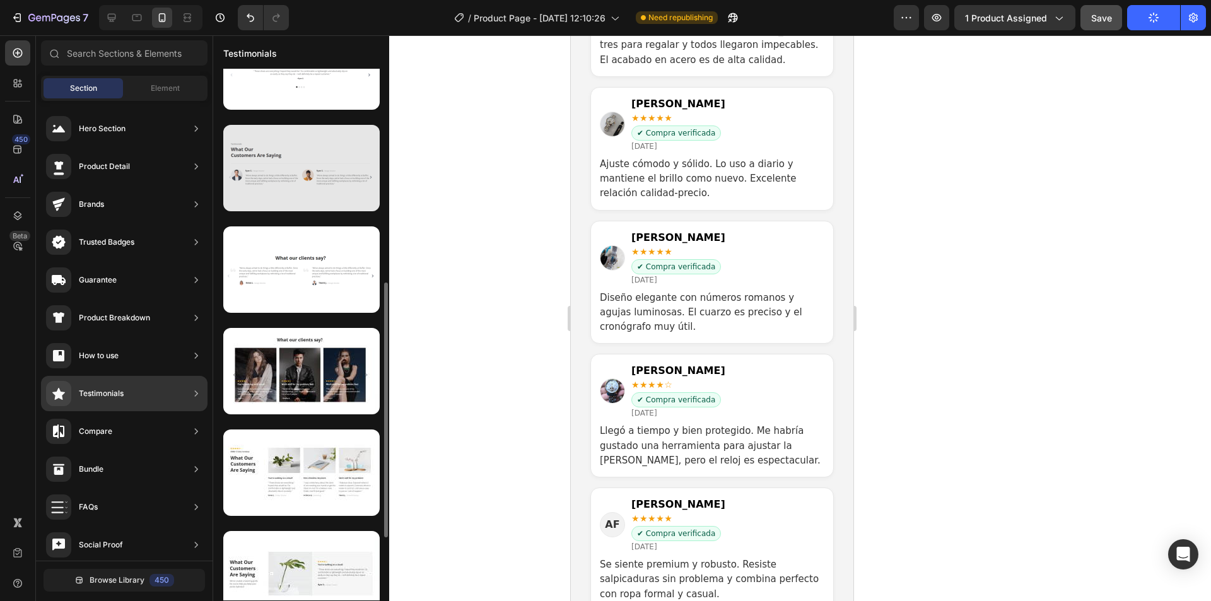
scroll to position [315, 0]
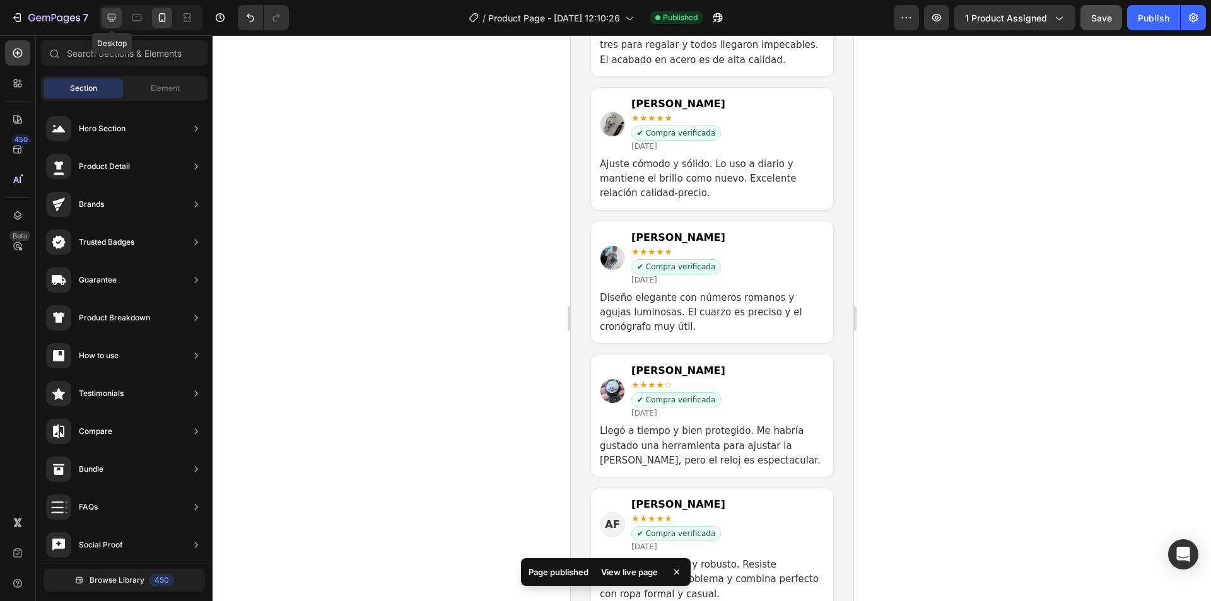
click at [107, 11] on div at bounding box center [112, 18] width 20 height 20
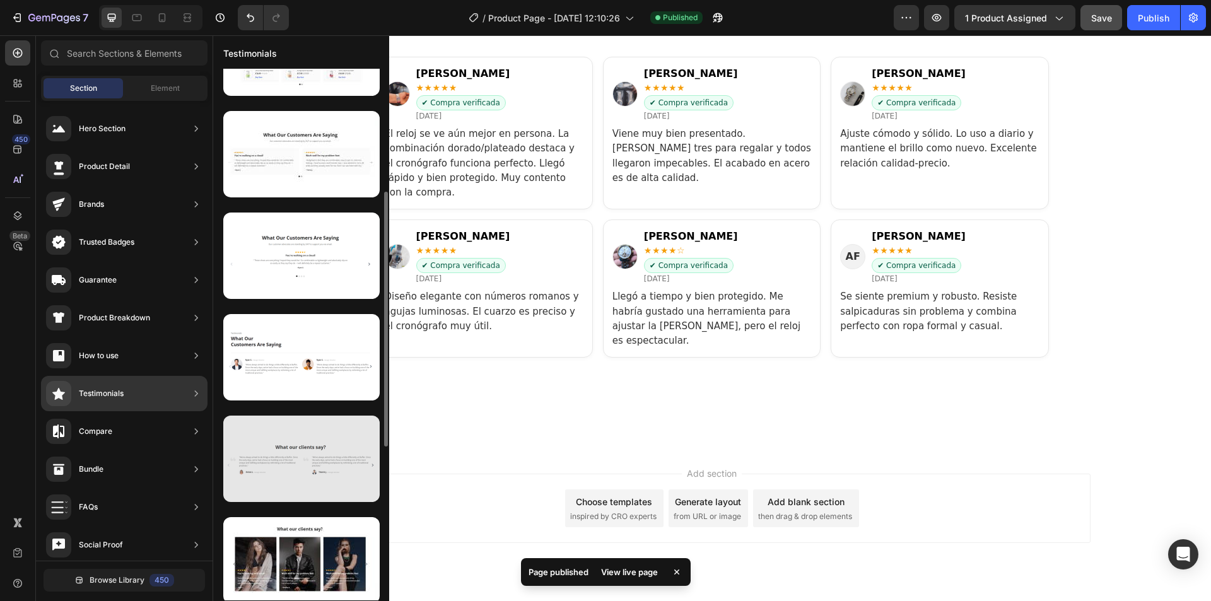
scroll to position [189, 0]
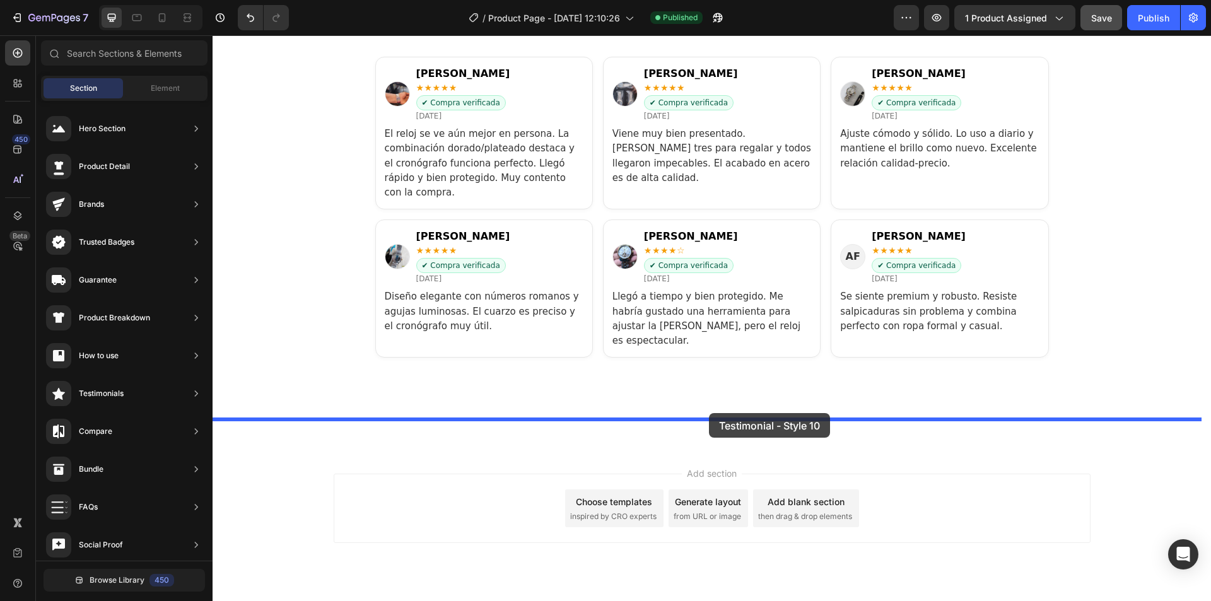
drag, startPoint x: 518, startPoint y: 488, endPoint x: 714, endPoint y: 408, distance: 211.4
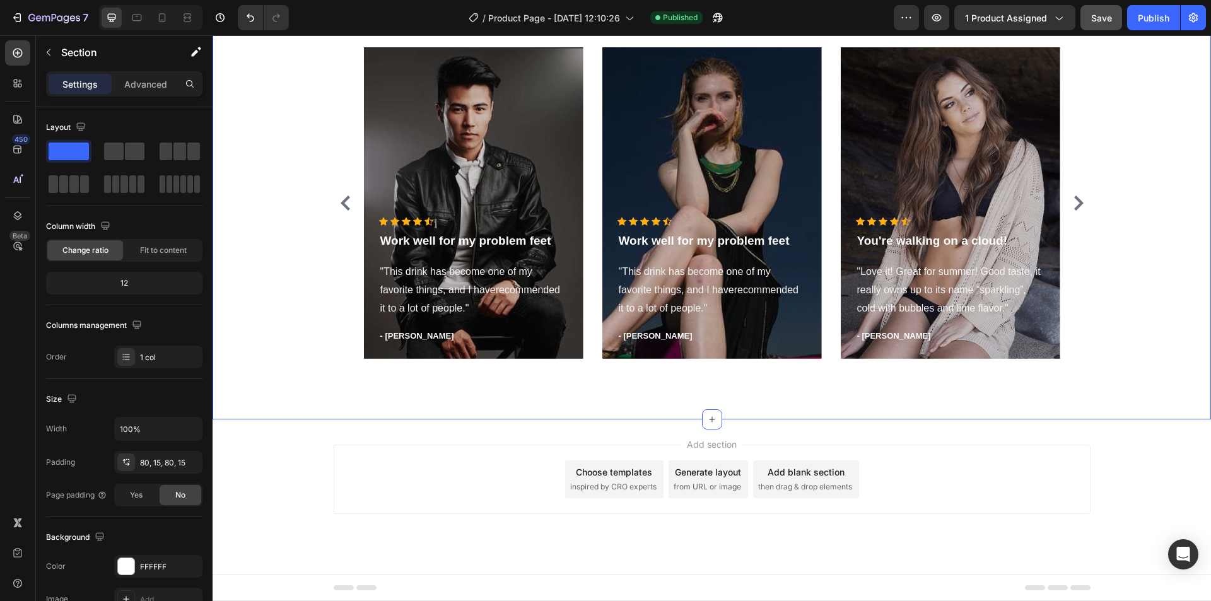
scroll to position [2937, 0]
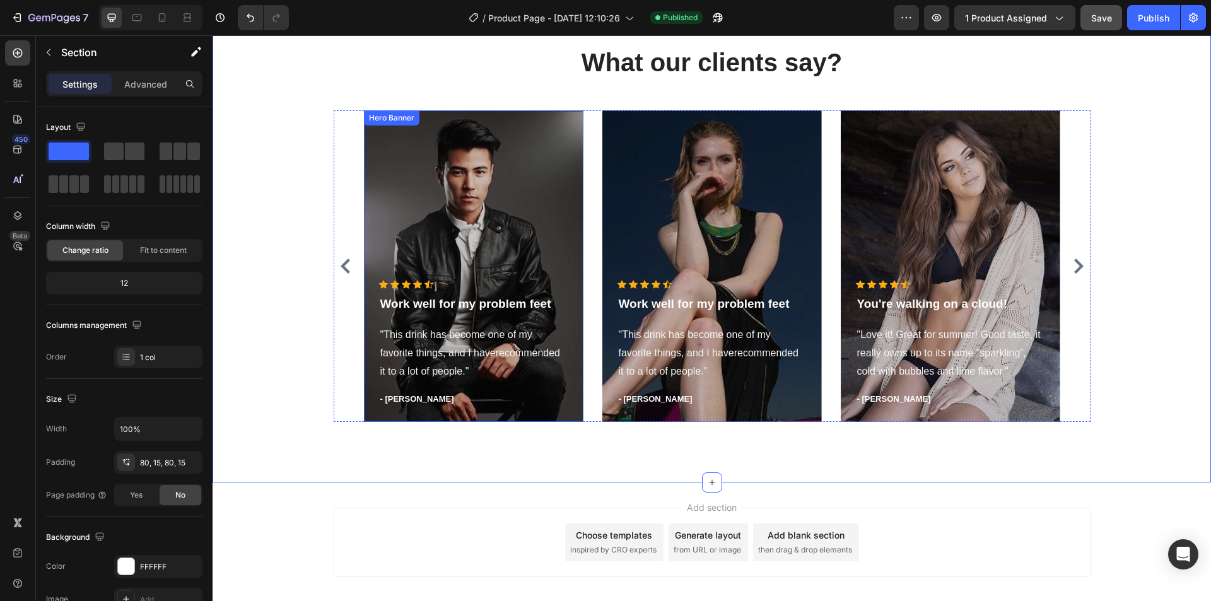
click at [479, 195] on div "Overlay" at bounding box center [474, 266] width 220 height 312
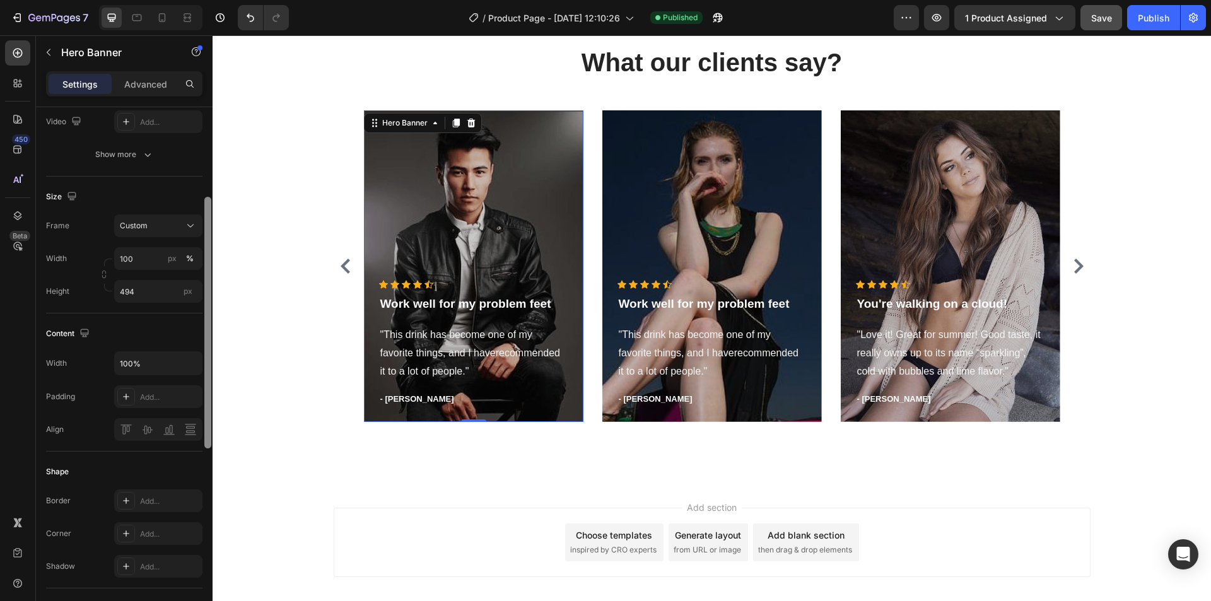
scroll to position [0, 0]
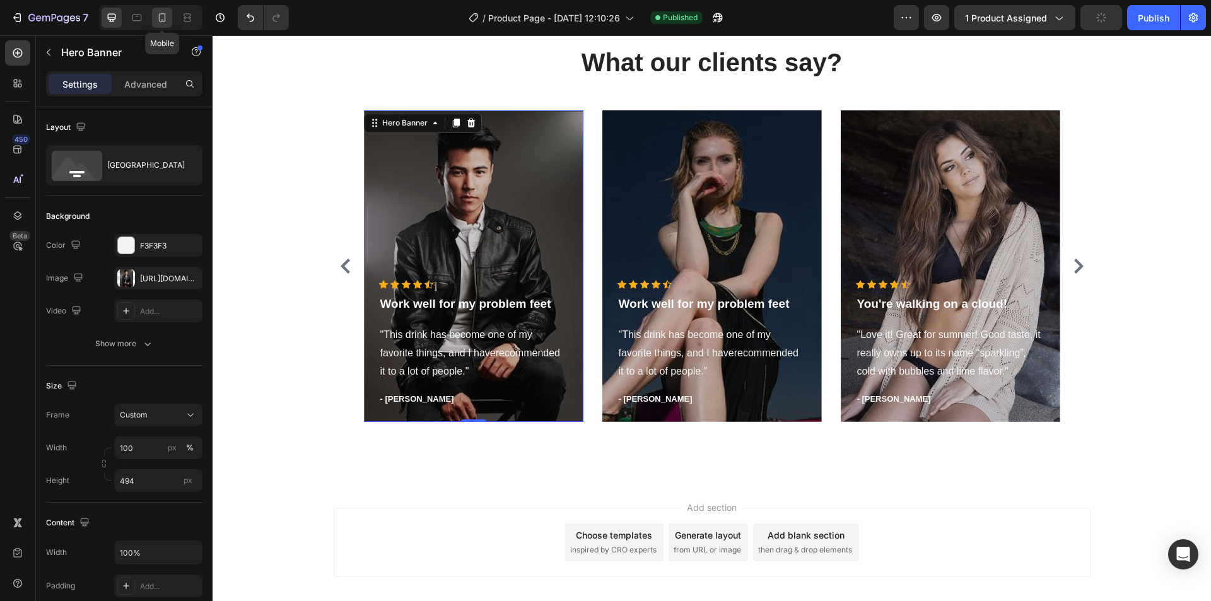
click at [160, 15] on icon at bounding box center [162, 17] width 7 height 9
type input "460"
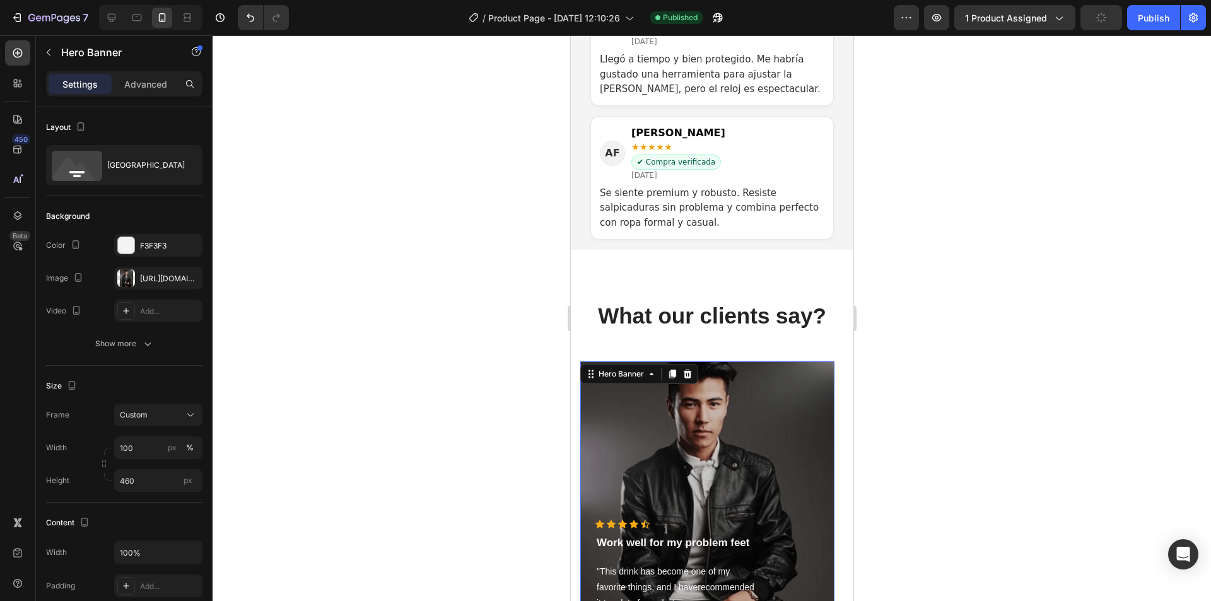
scroll to position [3148, 0]
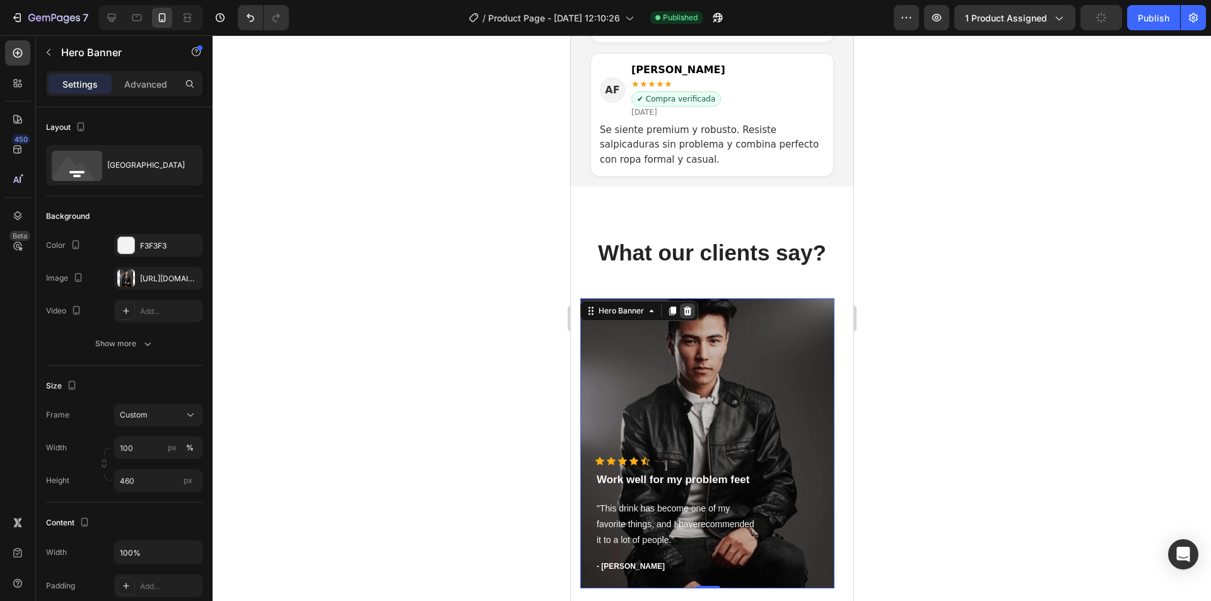
click at [685, 305] on div at bounding box center [686, 310] width 15 height 15
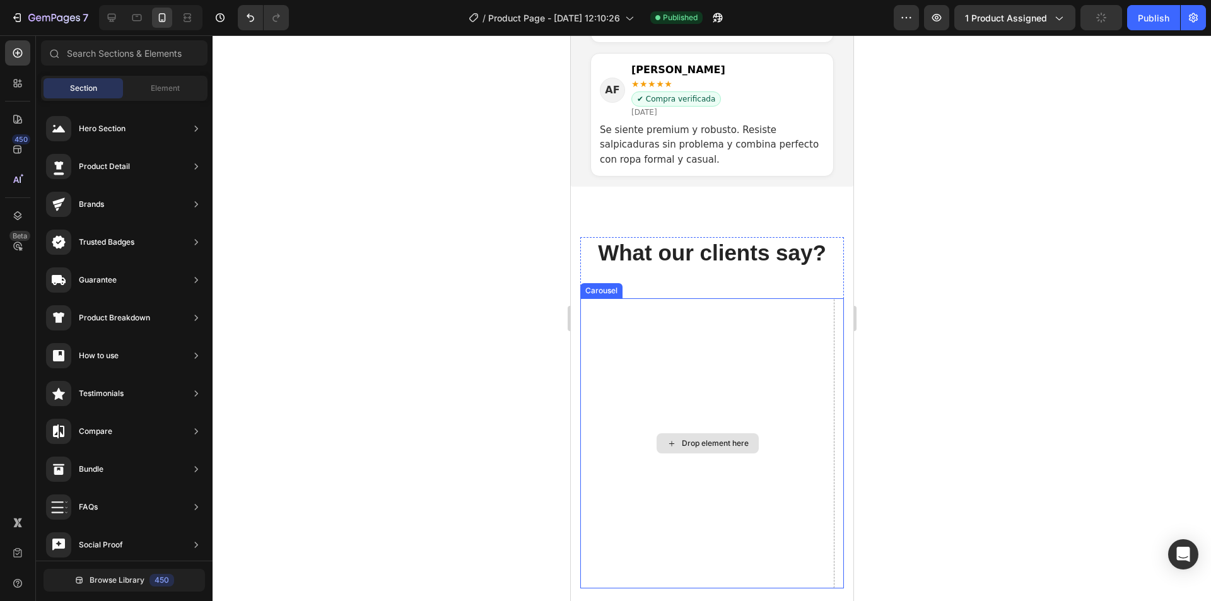
click at [717, 307] on div "Drop element here" at bounding box center [707, 443] width 254 height 290
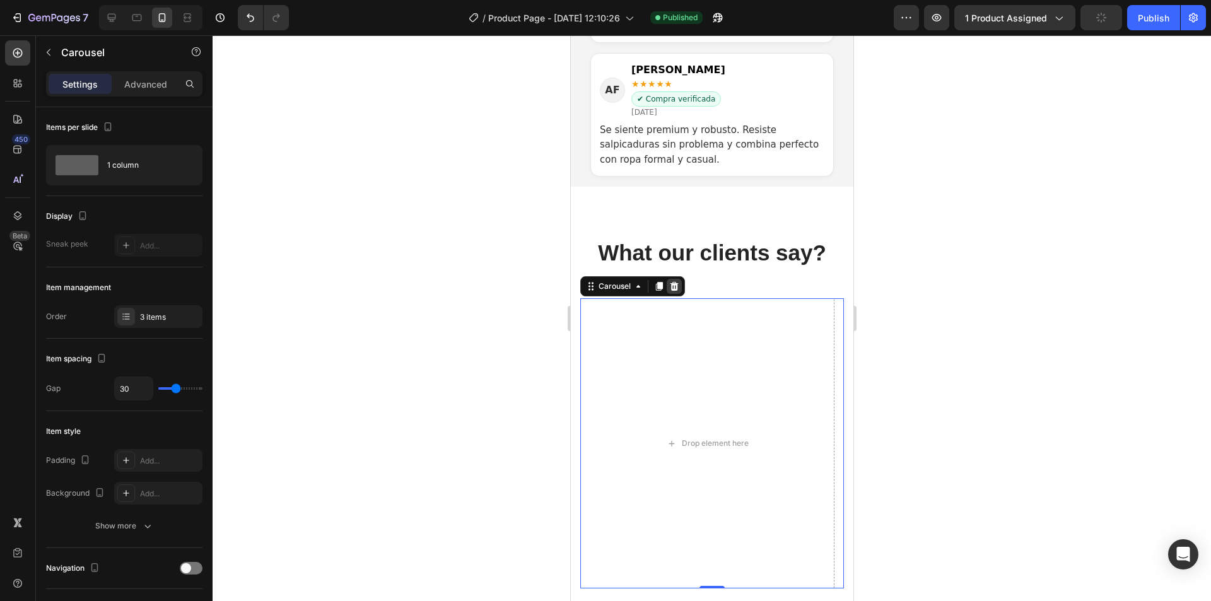
click at [673, 286] on icon at bounding box center [674, 286] width 10 height 10
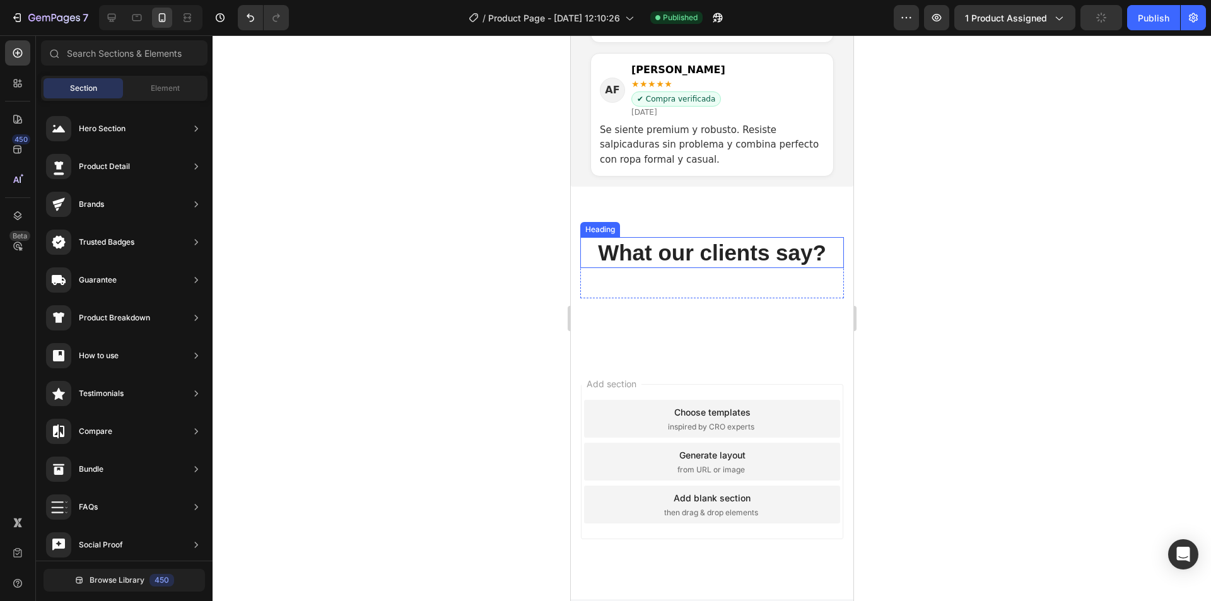
click at [678, 251] on p "What our clients say?" at bounding box center [711, 252] width 261 height 29
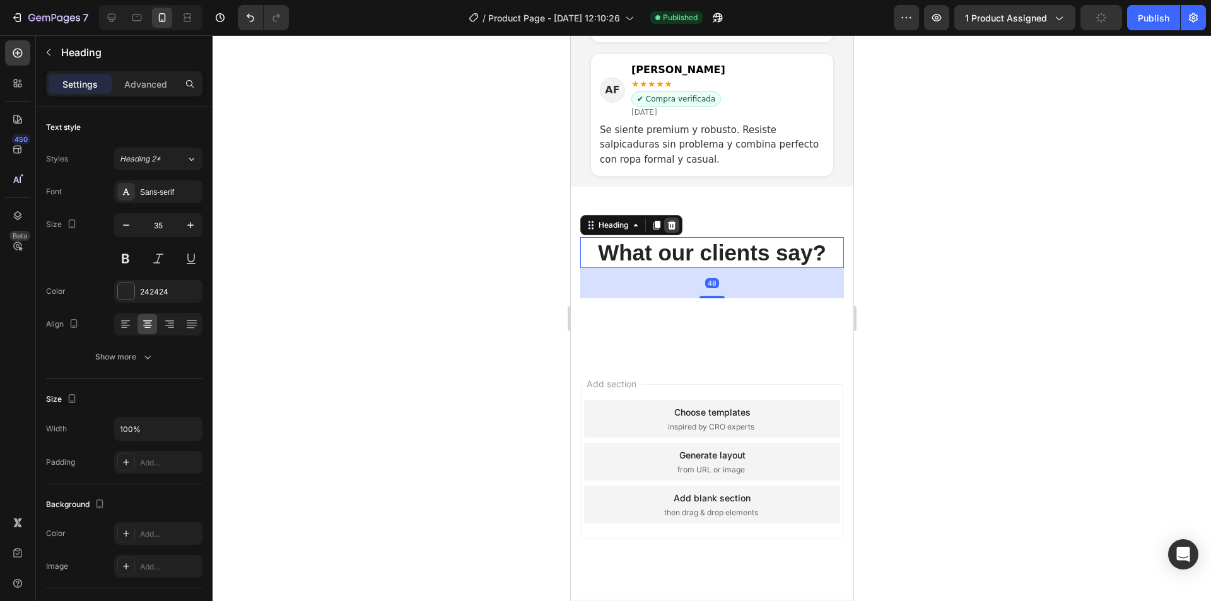
click at [667, 221] on icon at bounding box center [671, 225] width 10 height 10
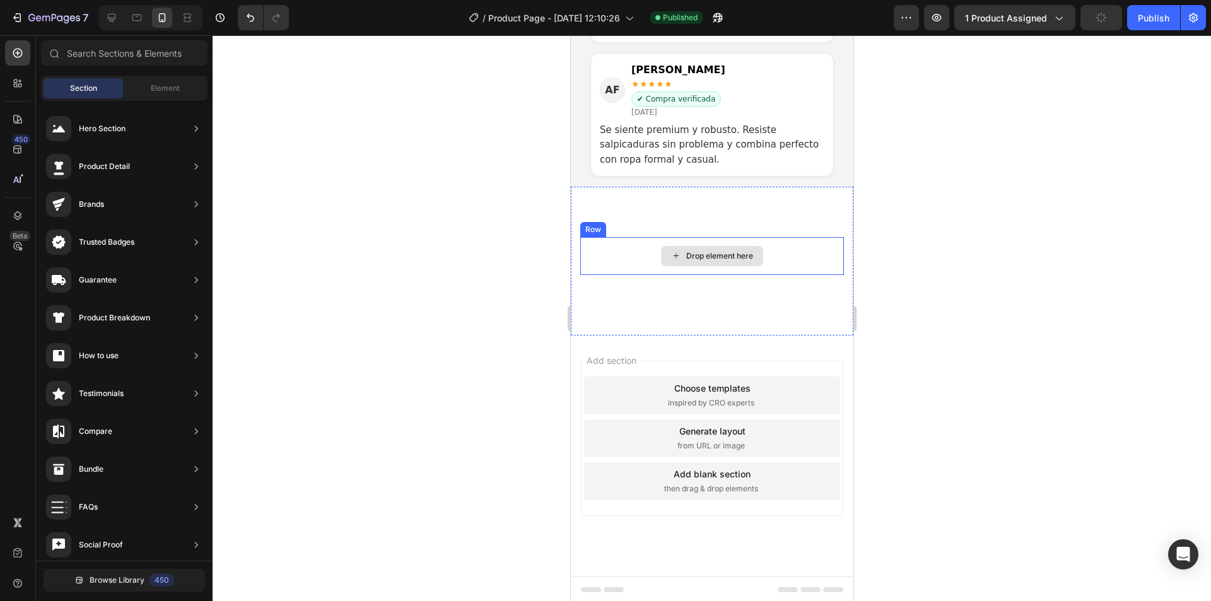
click at [695, 246] on div "Drop element here" at bounding box center [712, 256] width 102 height 20
click at [797, 250] on div "Drop element here" at bounding box center [712, 256] width 264 height 38
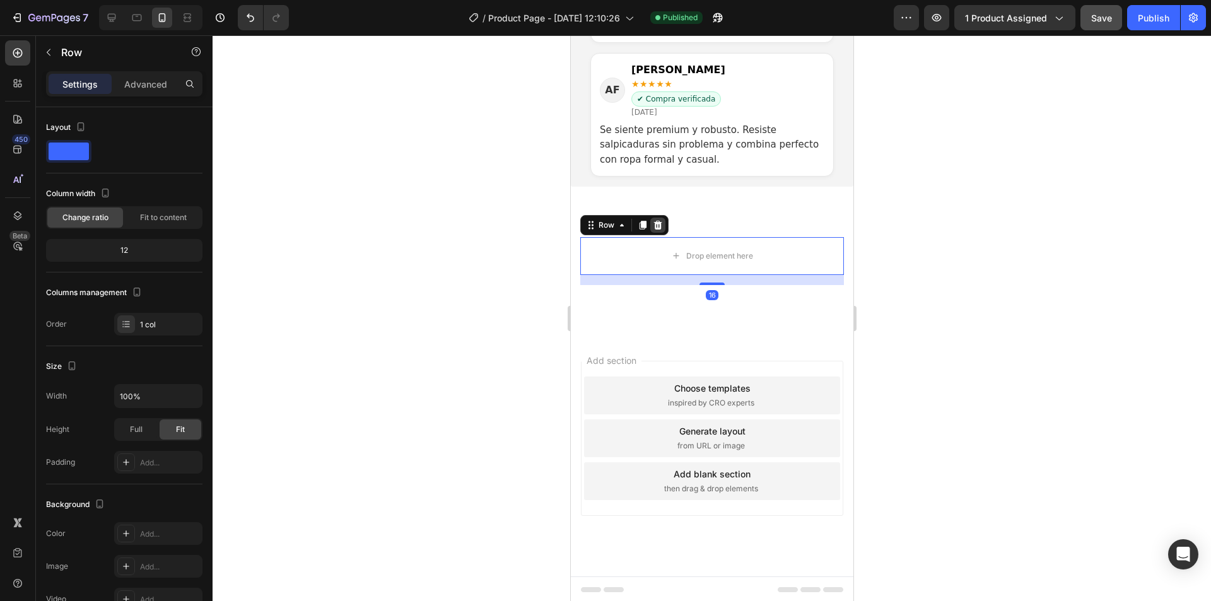
click at [658, 225] on icon at bounding box center [657, 225] width 10 height 10
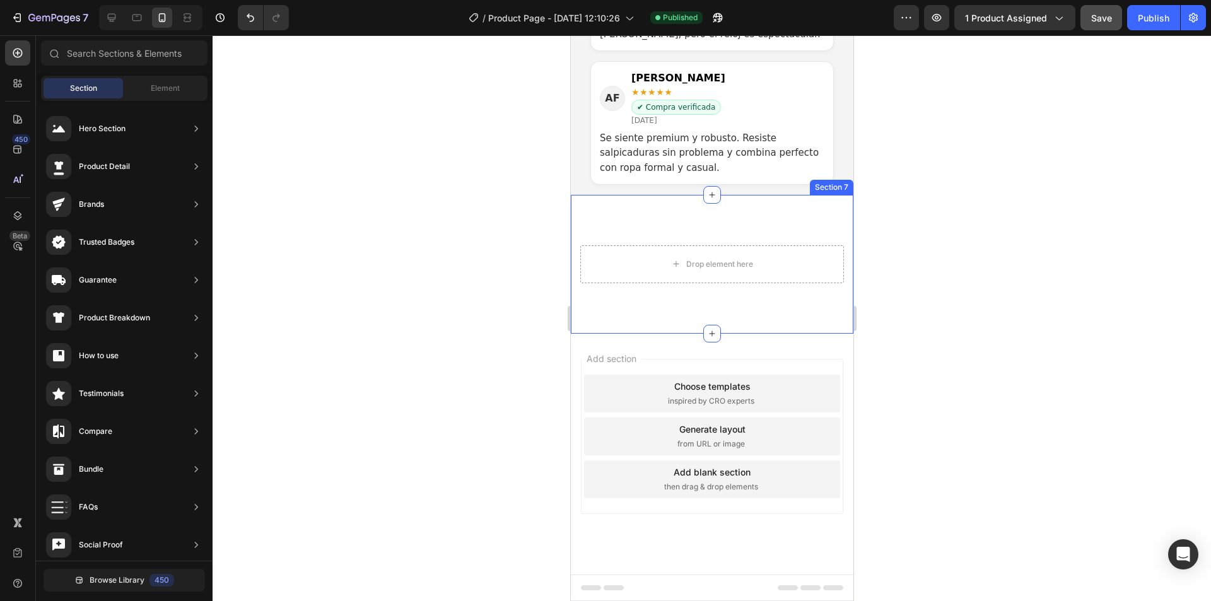
click at [599, 244] on div "Drop element here Section 7" at bounding box center [711, 264] width 283 height 139
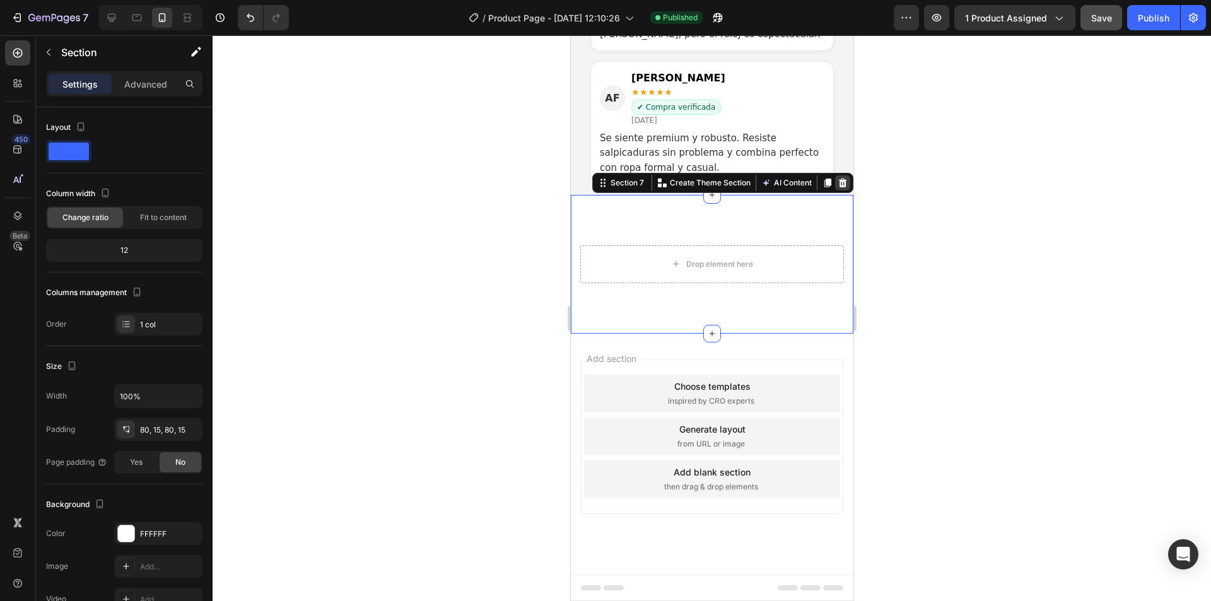
click at [838, 182] on icon at bounding box center [842, 183] width 8 height 9
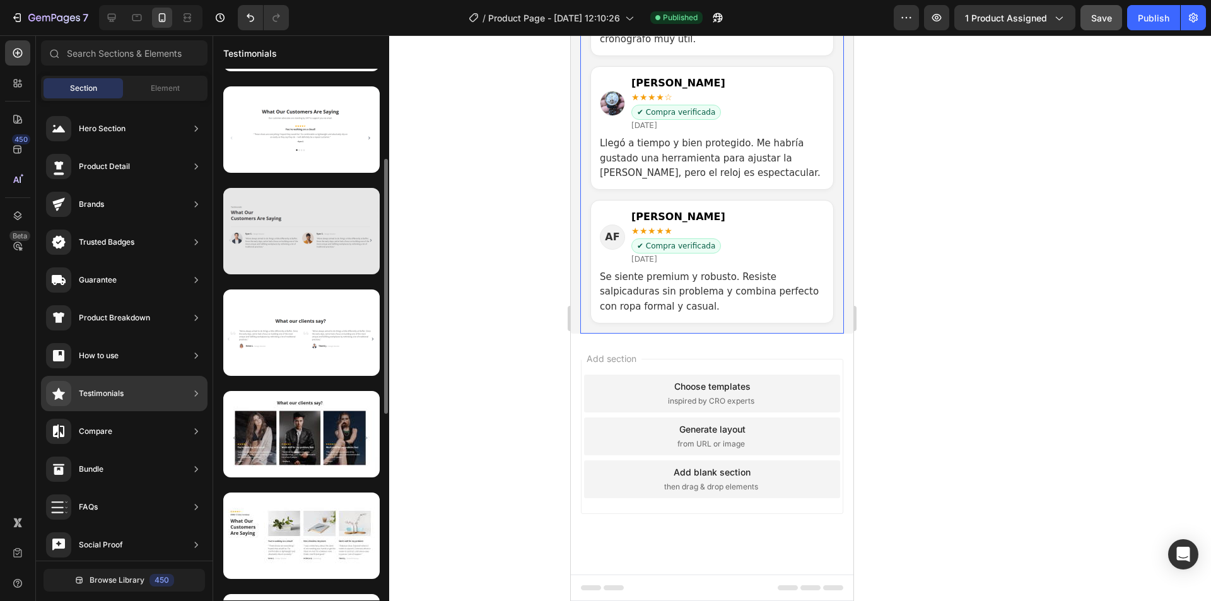
scroll to position [315, 0]
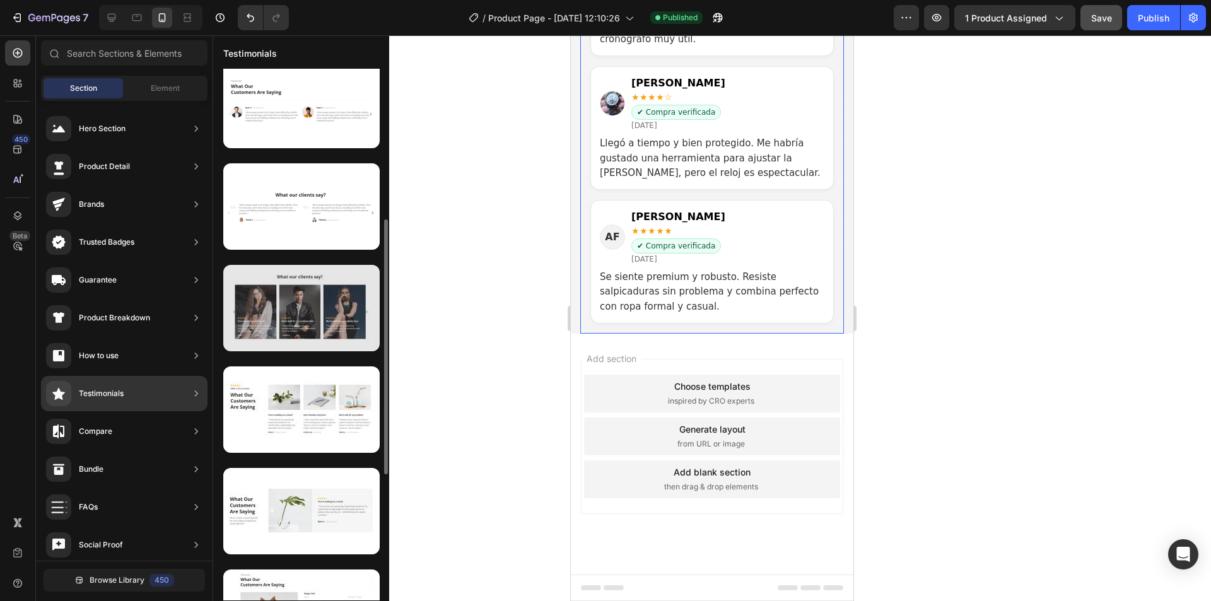
click at [264, 315] on div at bounding box center [301, 308] width 156 height 86
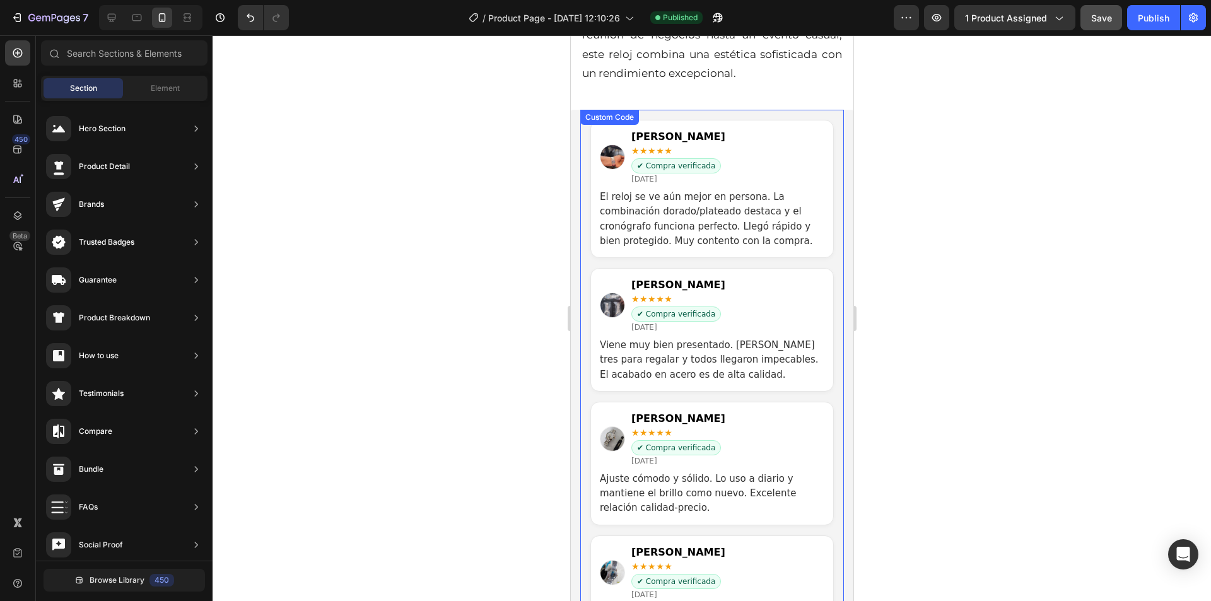
scroll to position [2370, 0]
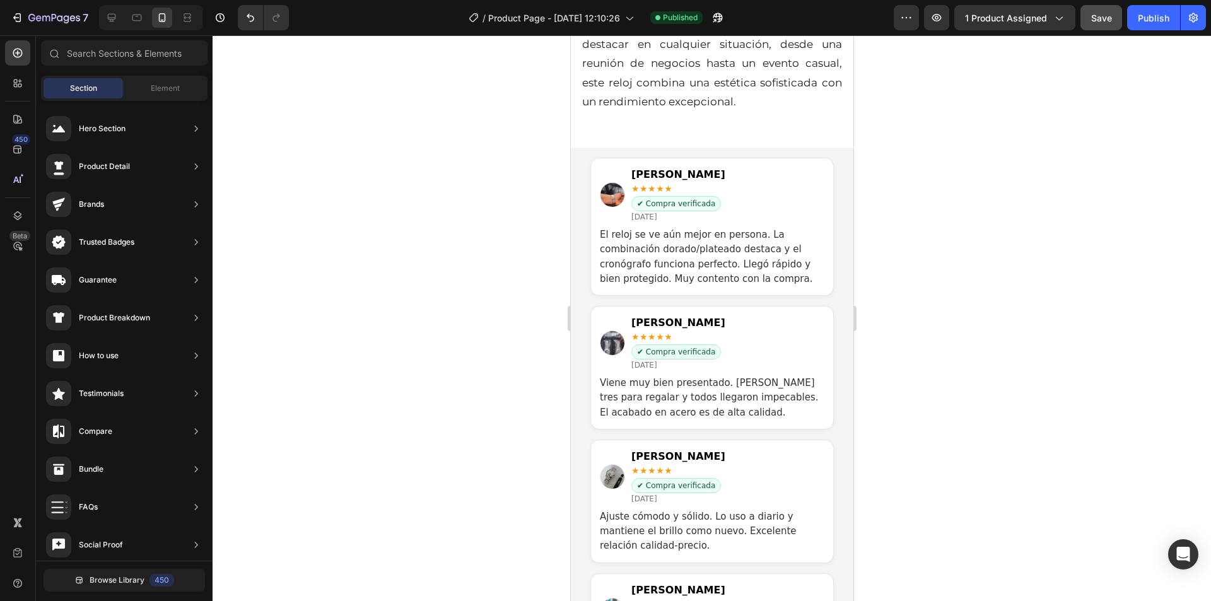
click at [1015, 236] on div at bounding box center [712, 318] width 999 height 566
click at [610, 186] on img "Reseñas de clientes" at bounding box center [612, 195] width 24 height 24
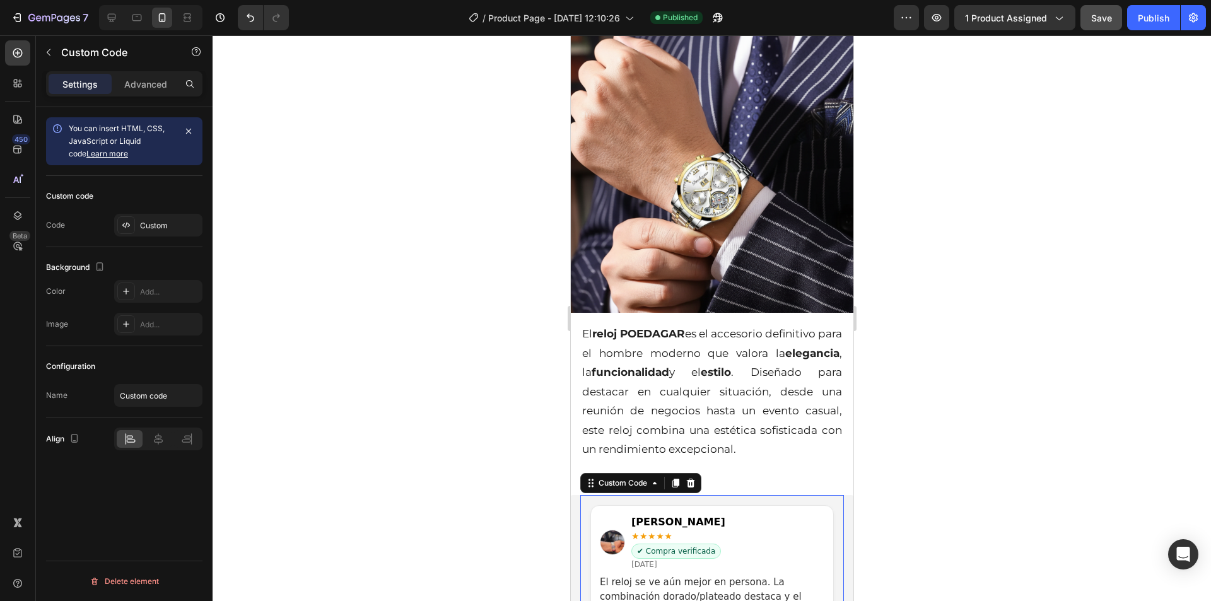
scroll to position [1991, 0]
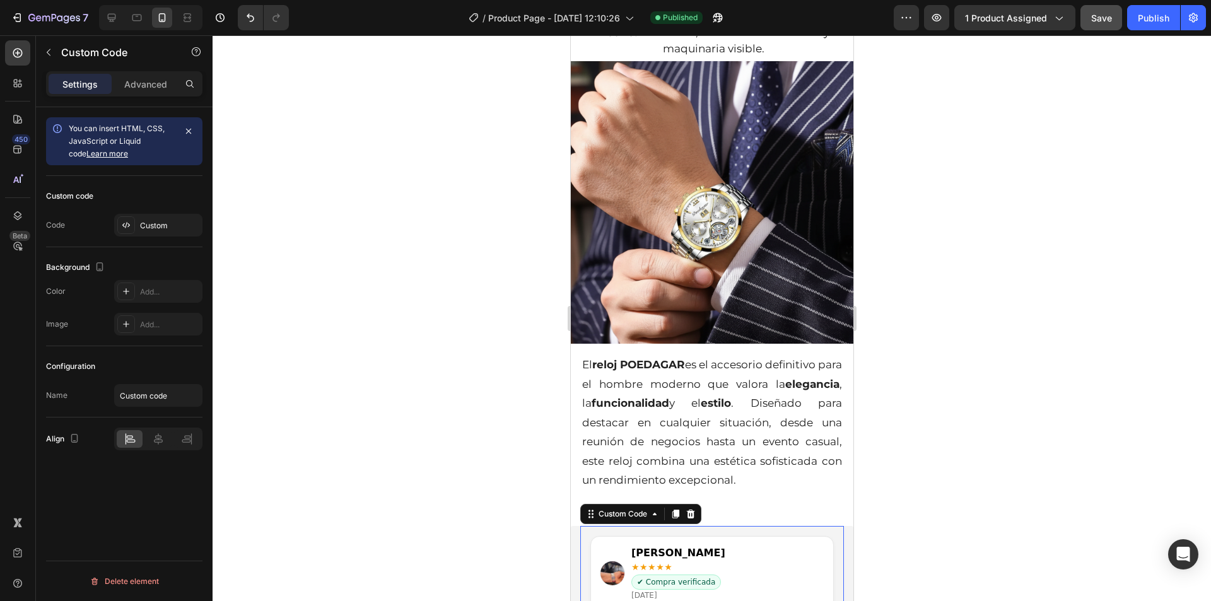
click at [879, 332] on div at bounding box center [712, 318] width 999 height 566
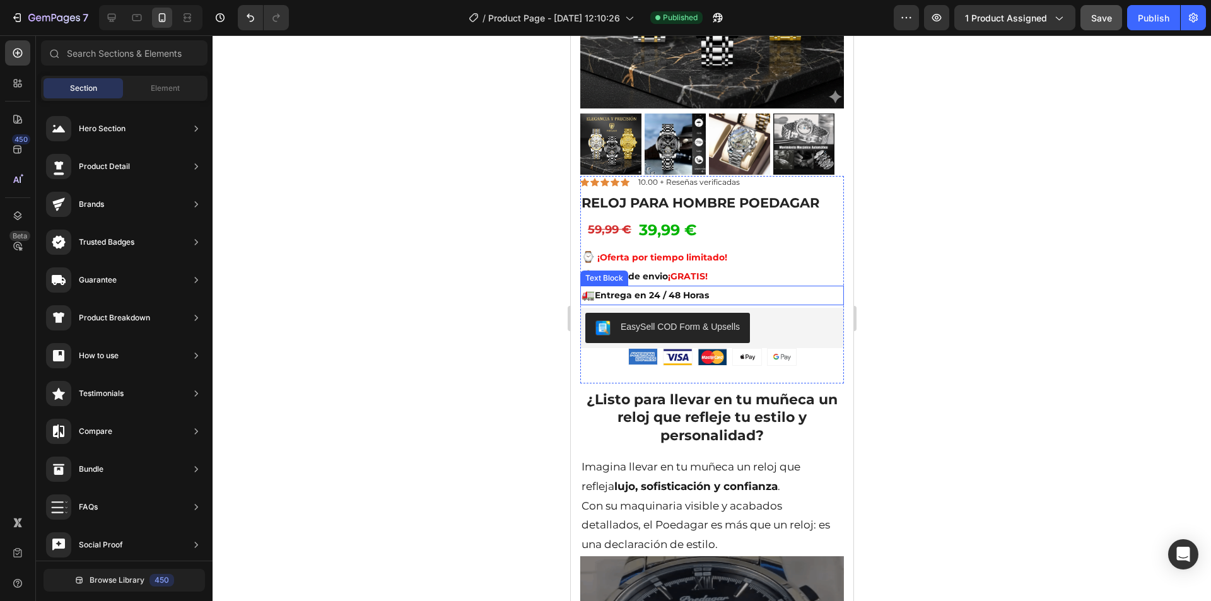
scroll to position [0, 0]
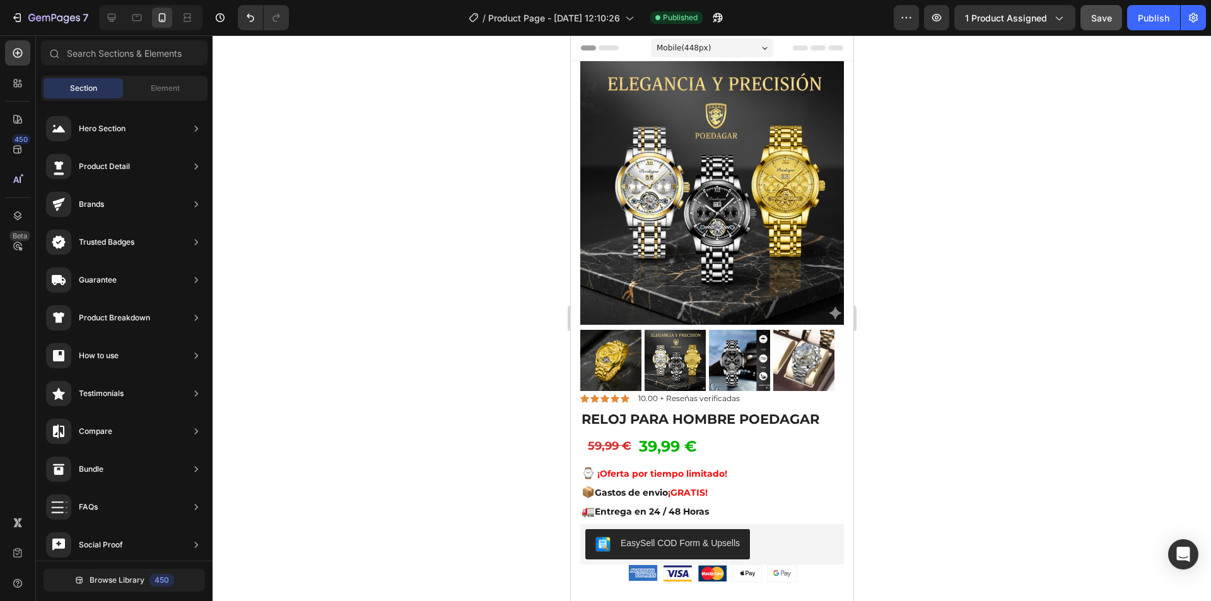
click at [474, 441] on div at bounding box center [712, 318] width 999 height 566
click at [492, 225] on div at bounding box center [712, 318] width 999 height 566
click at [16, 13] on icon "button" at bounding box center [17, 17] width 13 height 13
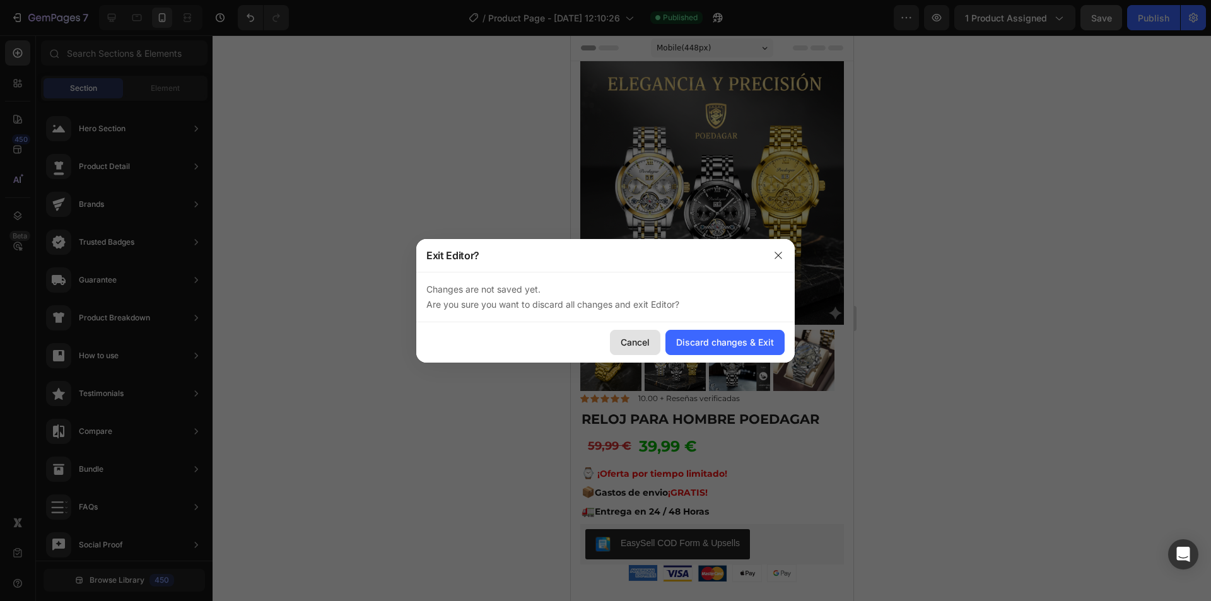
click at [640, 342] on div "Cancel" at bounding box center [635, 342] width 29 height 13
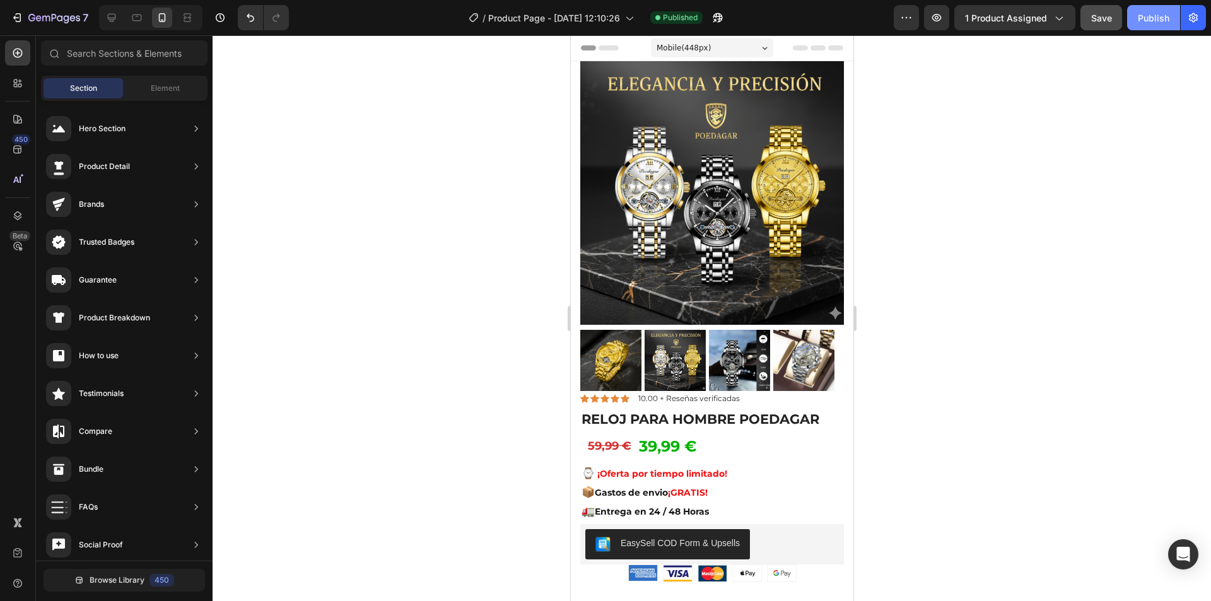
click at [1161, 17] on div "Publish" at bounding box center [1154, 17] width 32 height 13
click at [12, 17] on icon "button" at bounding box center [17, 17] width 13 height 13
